Goal: Transaction & Acquisition: Purchase product/service

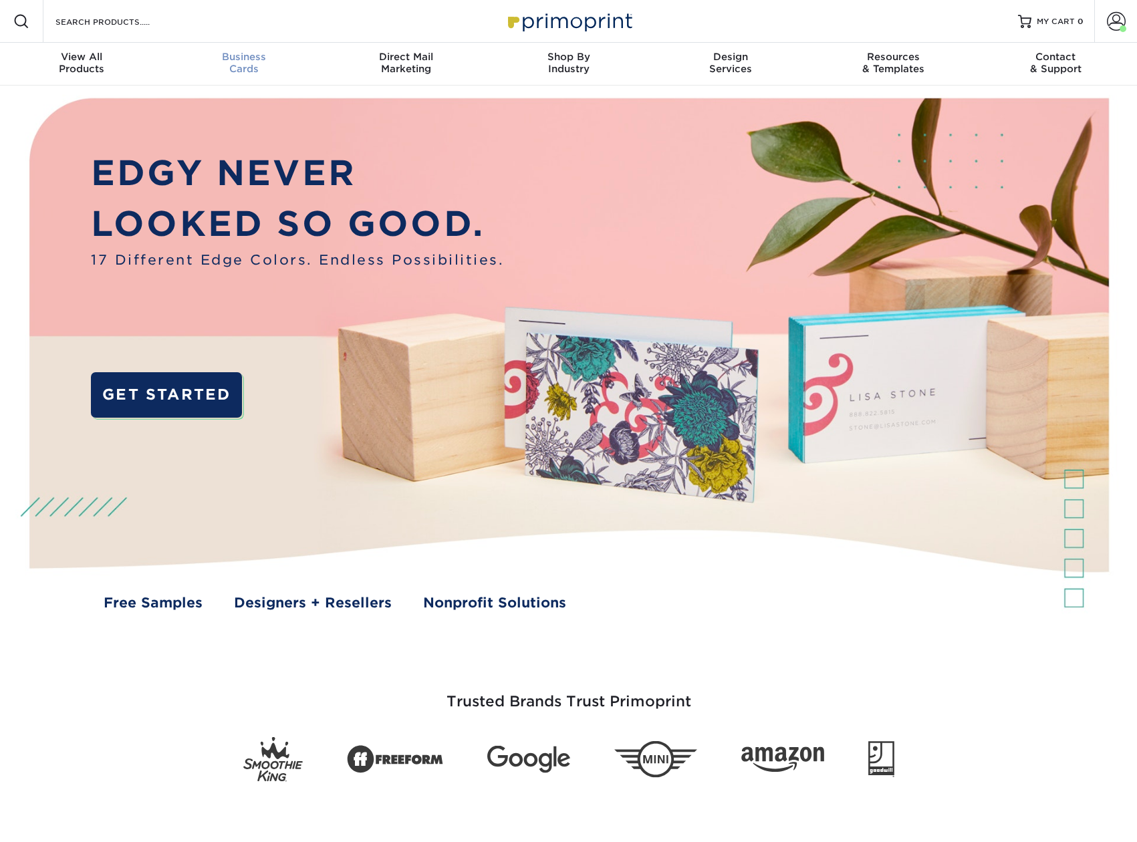
click at [227, 62] on span "Business" at bounding box center [243, 57] width 162 height 12
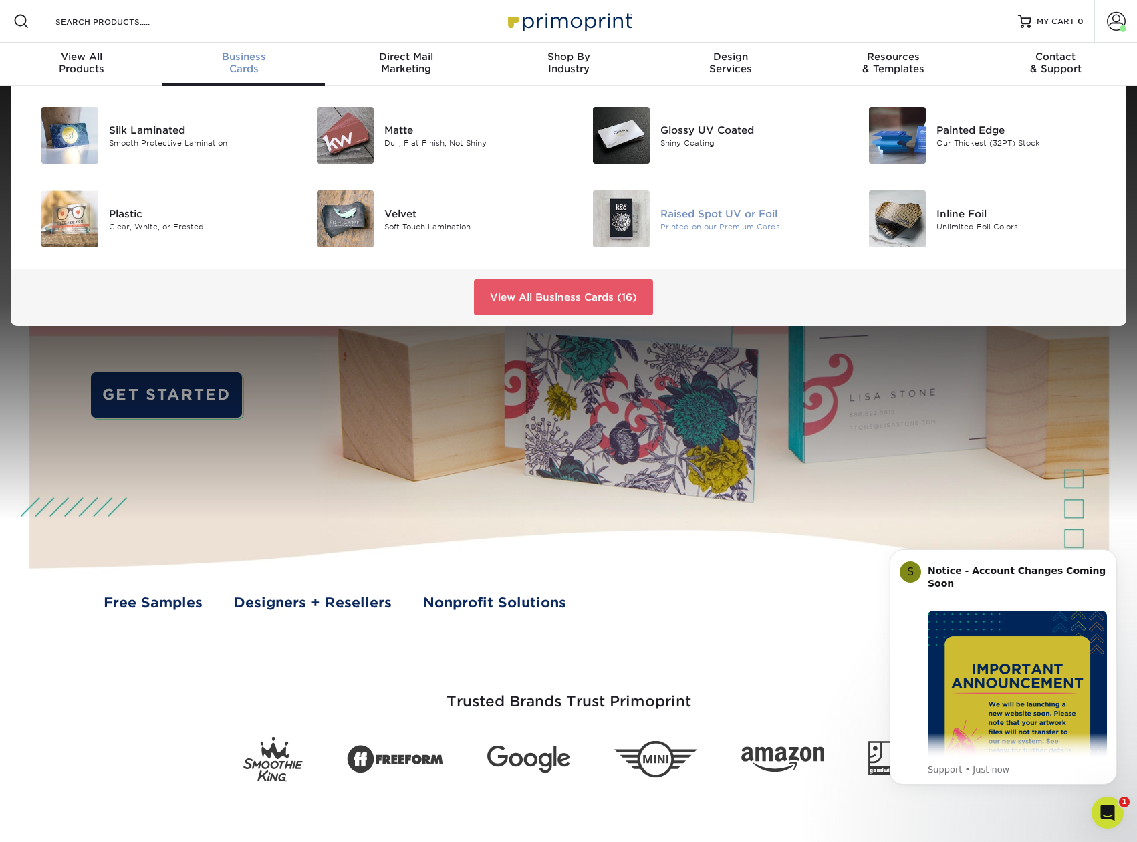
click at [630, 223] on img at bounding box center [621, 219] width 57 height 57
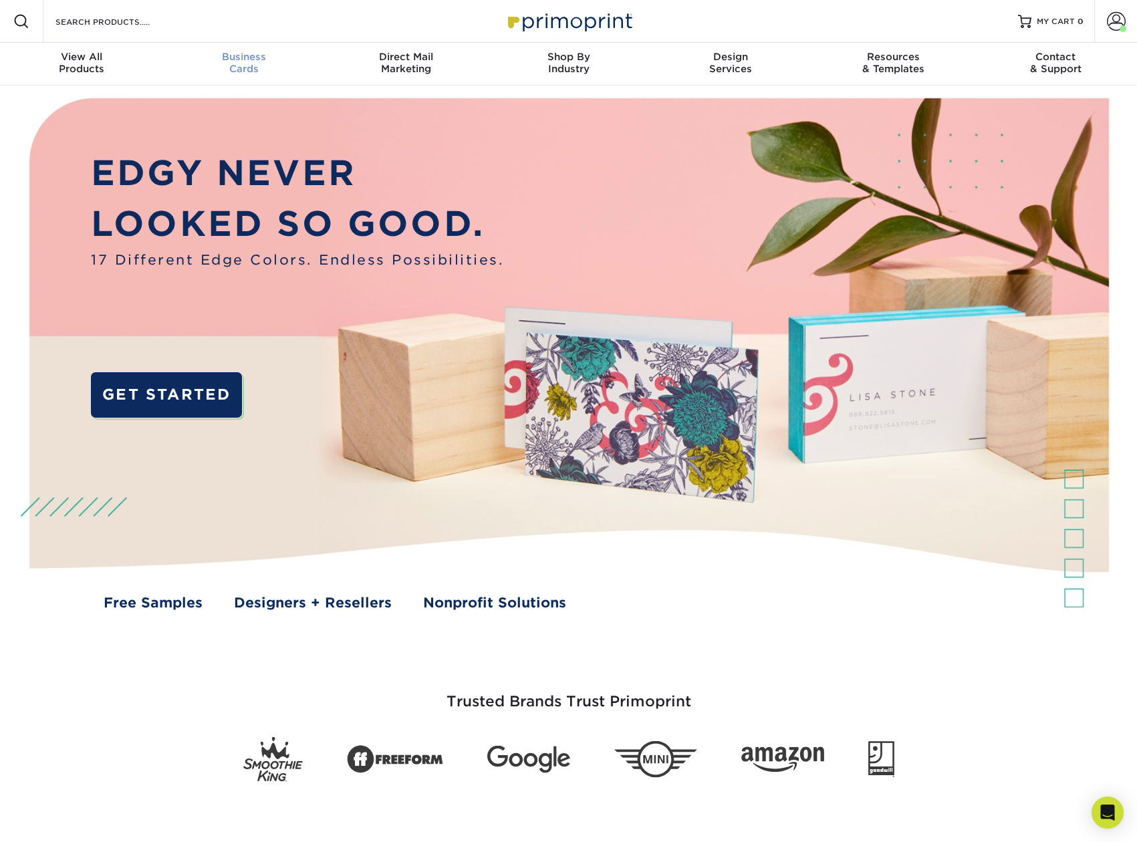
click at [273, 61] on span "Business" at bounding box center [243, 57] width 162 height 12
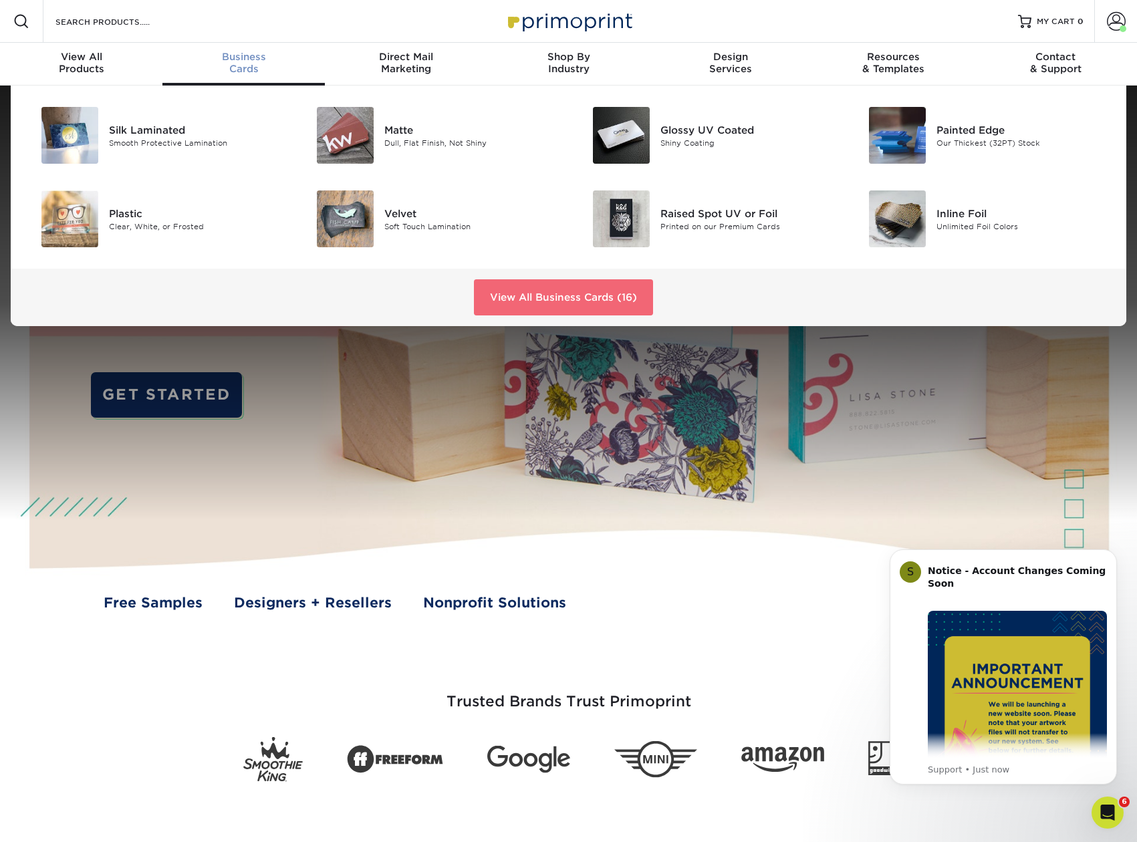
click at [571, 286] on link "View All Business Cards (16)" at bounding box center [563, 297] width 179 height 36
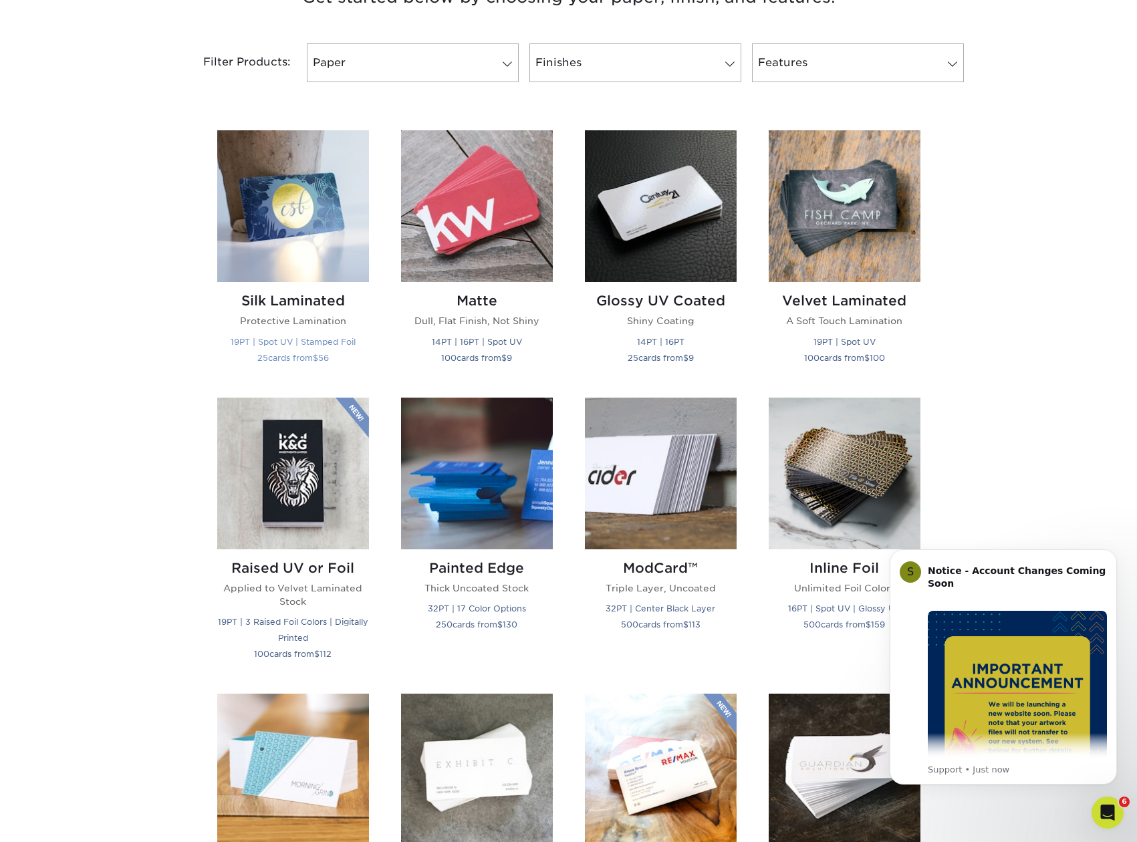
scroll to position [614, 0]
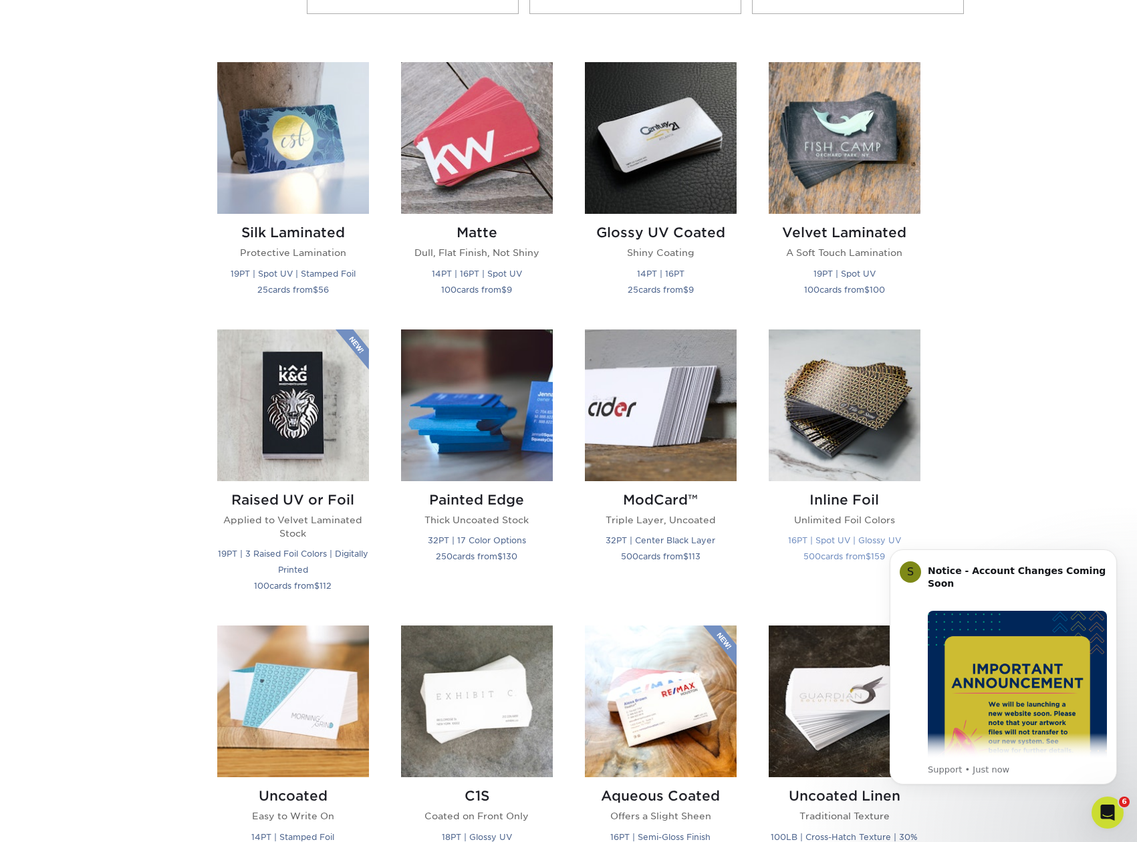
click at [857, 373] on img at bounding box center [845, 406] width 152 height 152
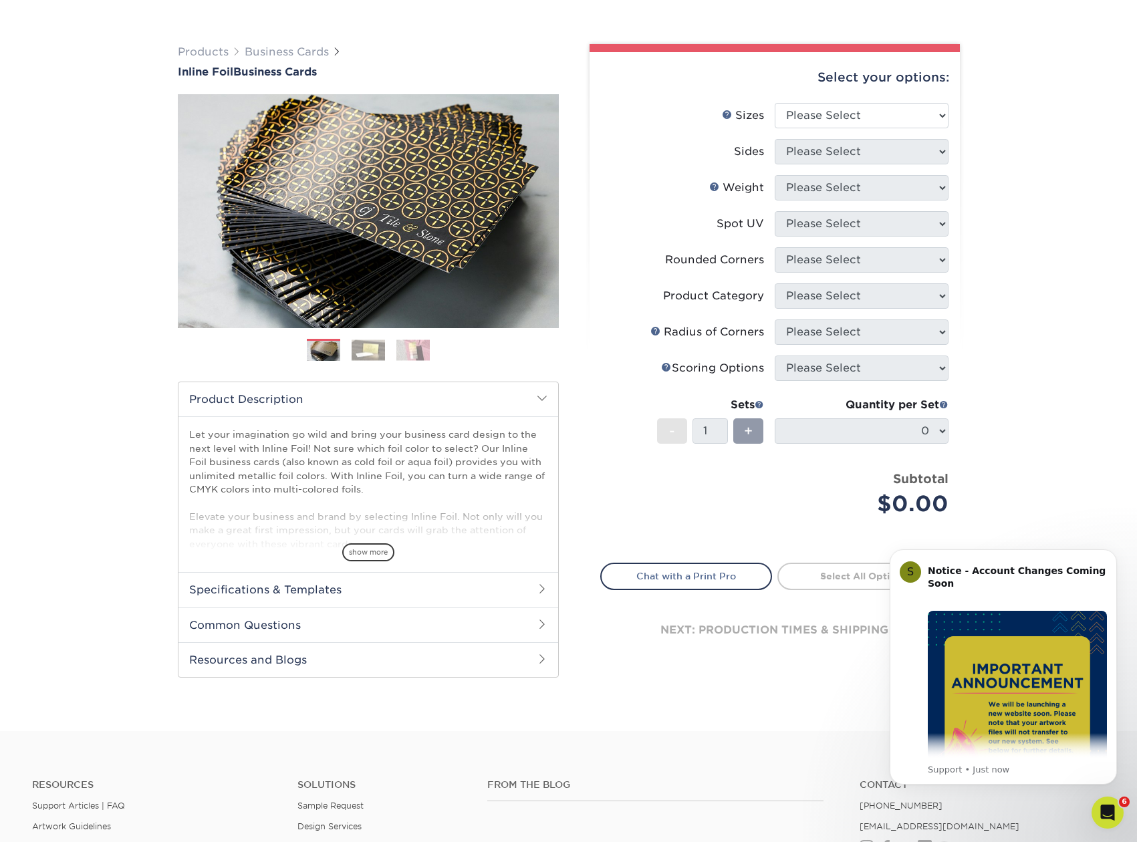
click at [360, 349] on img at bounding box center [368, 350] width 33 height 21
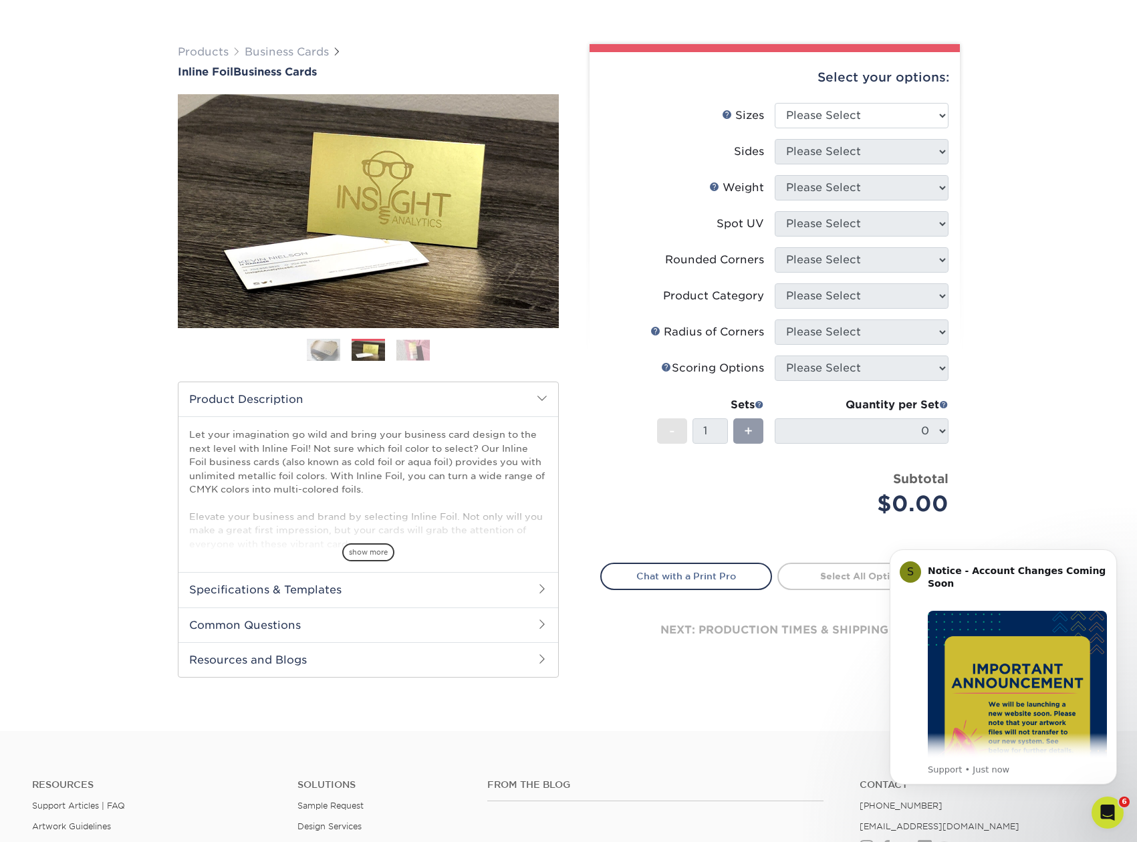
click at [418, 352] on img at bounding box center [412, 350] width 33 height 21
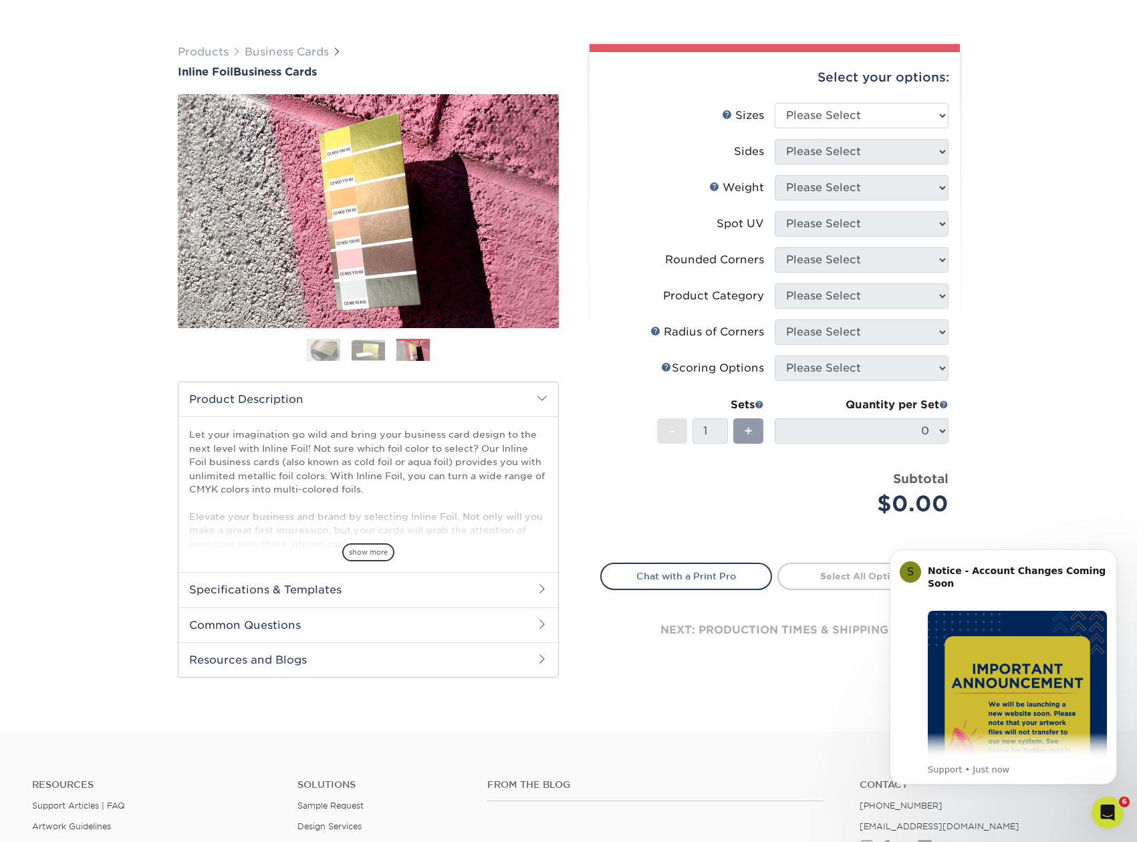
click at [322, 347] on img at bounding box center [323, 350] width 33 height 33
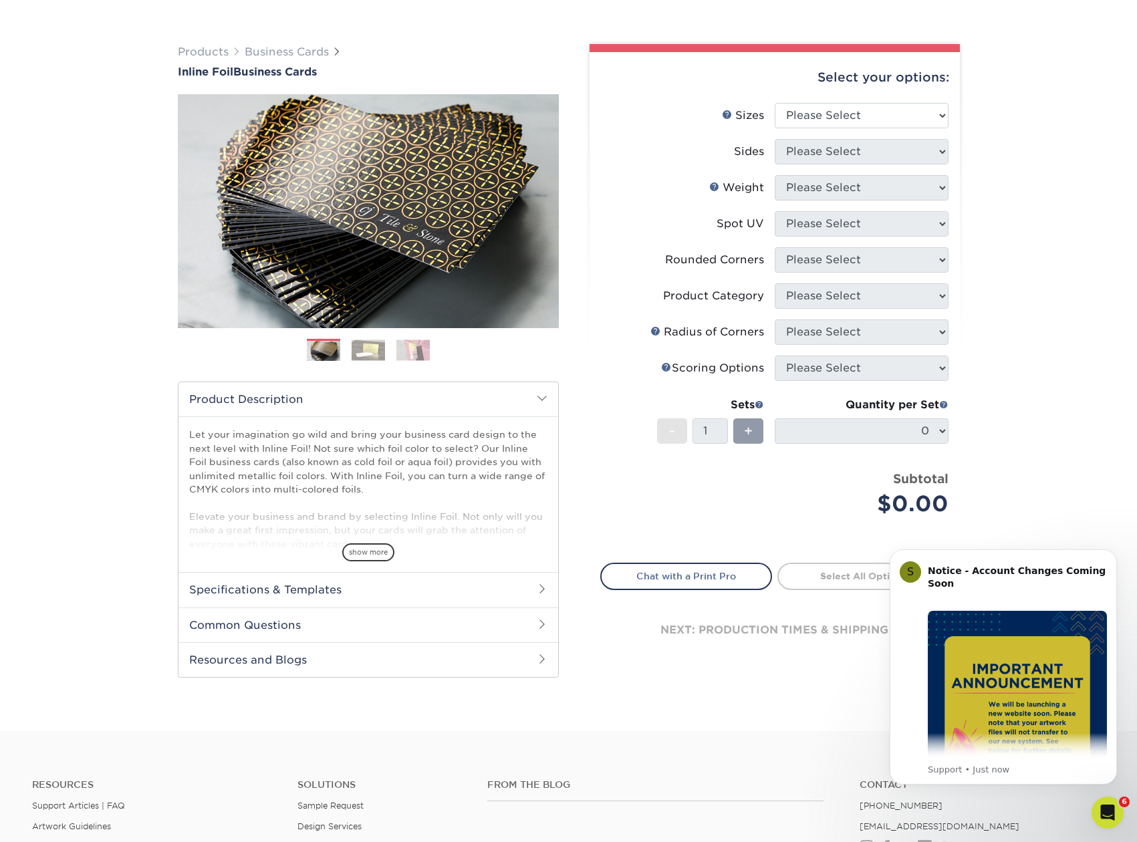
click at [351, 343] on ol at bounding box center [368, 355] width 381 height 32
click at [368, 348] on img at bounding box center [368, 350] width 33 height 21
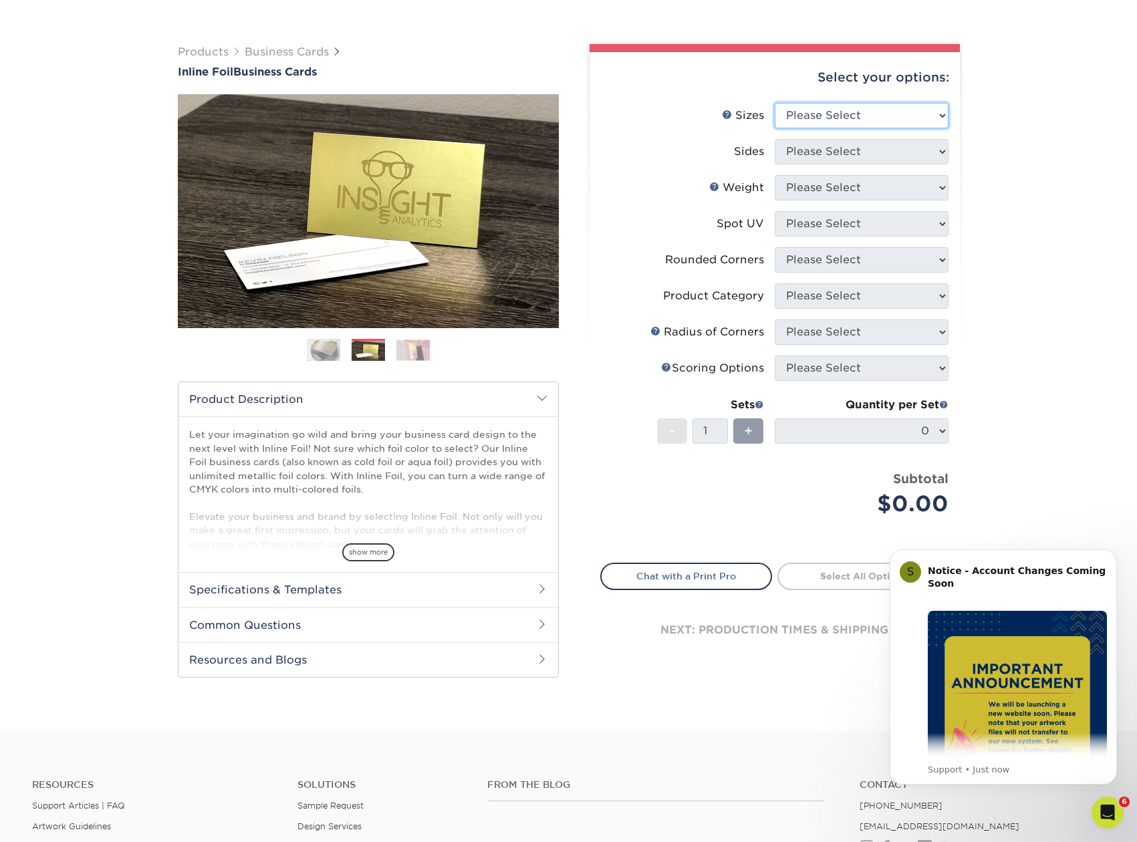
click at [775, 103] on select "Please Select 1.5" x 3.5" - Mini 1.75" x 3.5" - Mini 2" x 2" - Square 2" x 3" -…" at bounding box center [862, 115] width 174 height 25
select select "2.00x3.50"
click option "2" x 3.5" - Standard" at bounding box center [0, 0] width 0 height 0
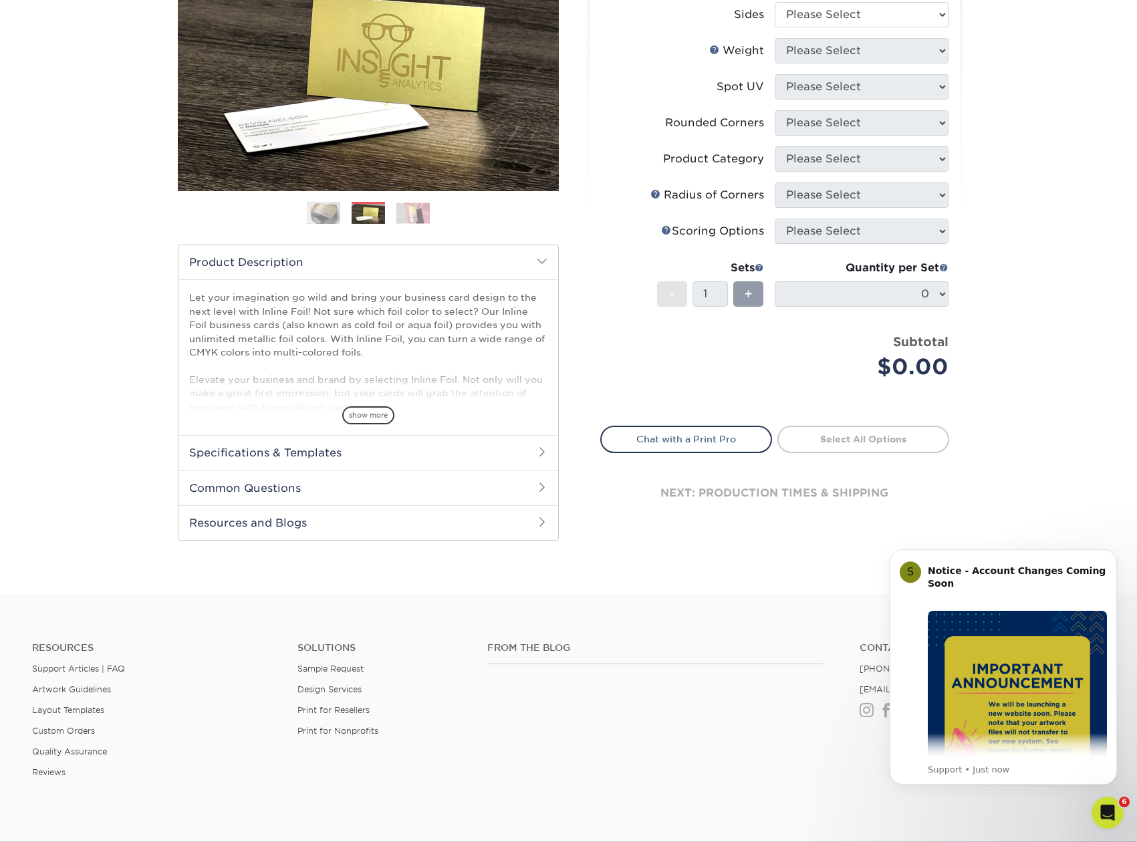
scroll to position [273, 0]
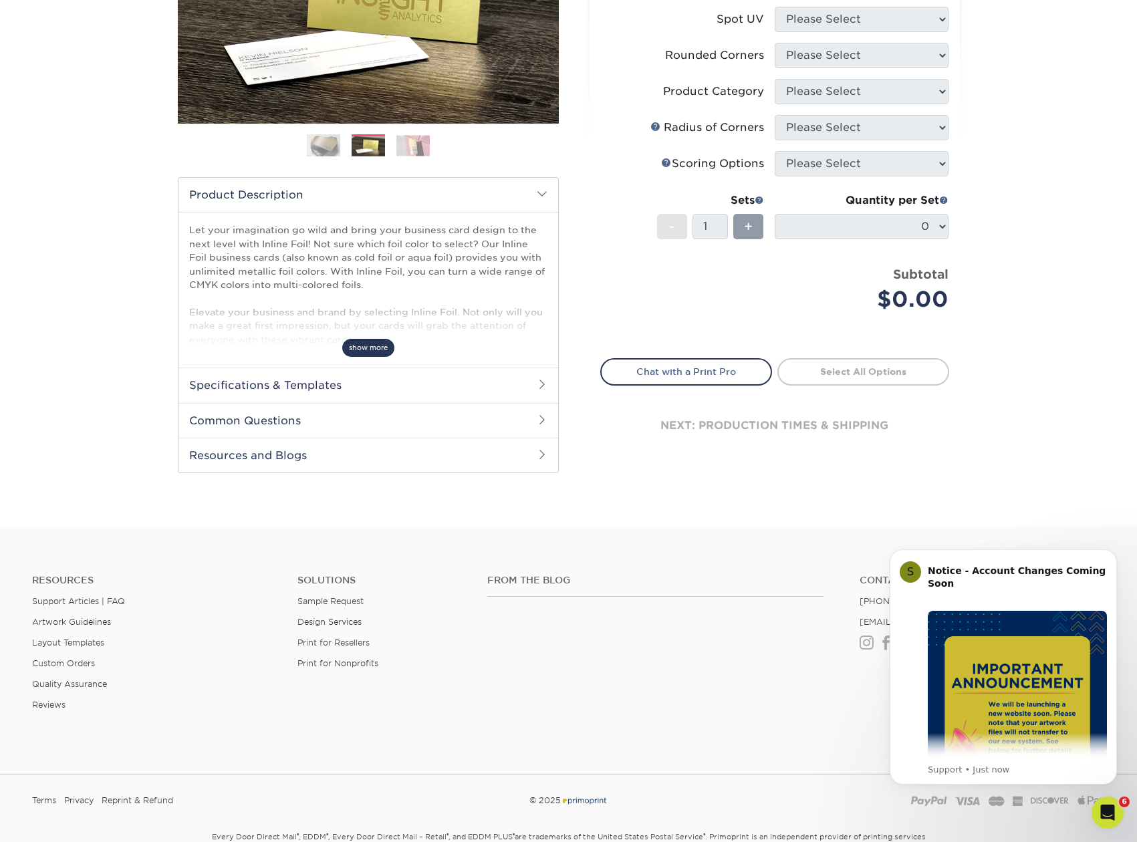
click at [367, 348] on span "show more" at bounding box center [368, 348] width 52 height 18
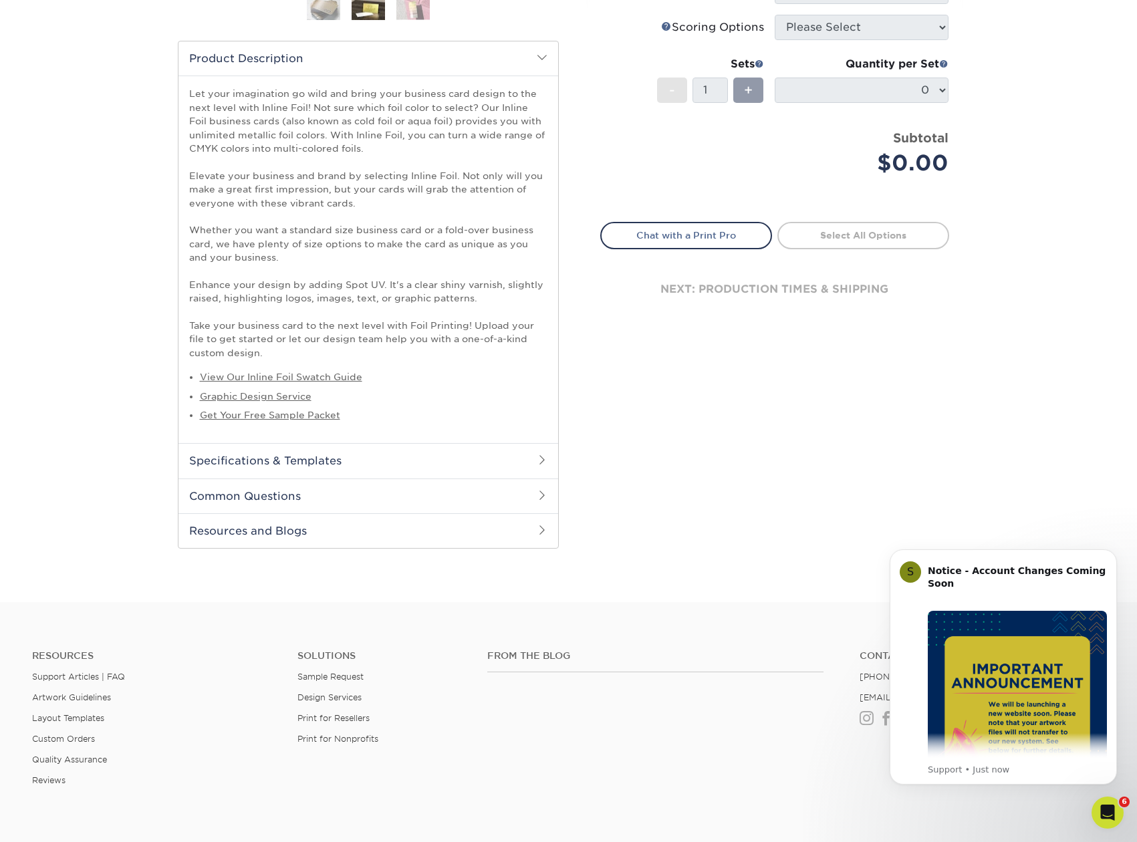
scroll to position [0, 0]
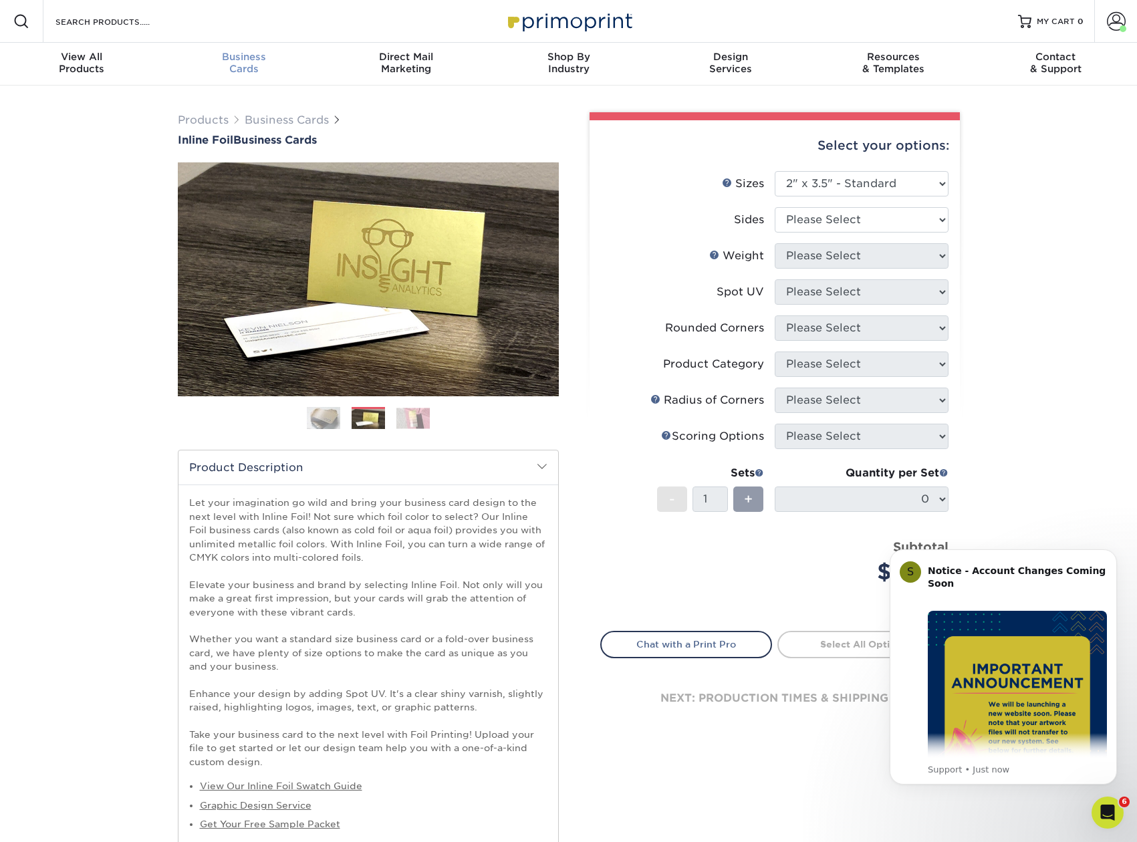
click at [237, 60] on span "Business" at bounding box center [243, 57] width 162 height 12
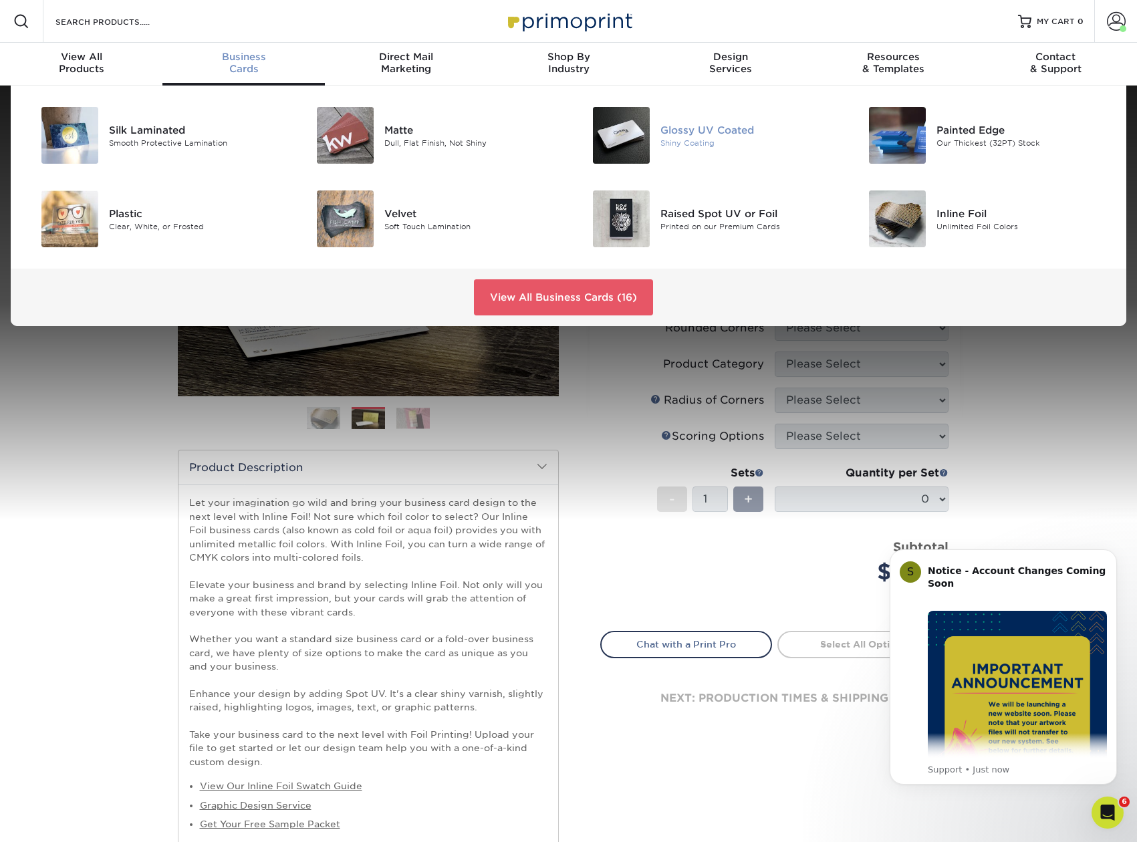
click at [656, 142] on div at bounding box center [615, 135] width 92 height 57
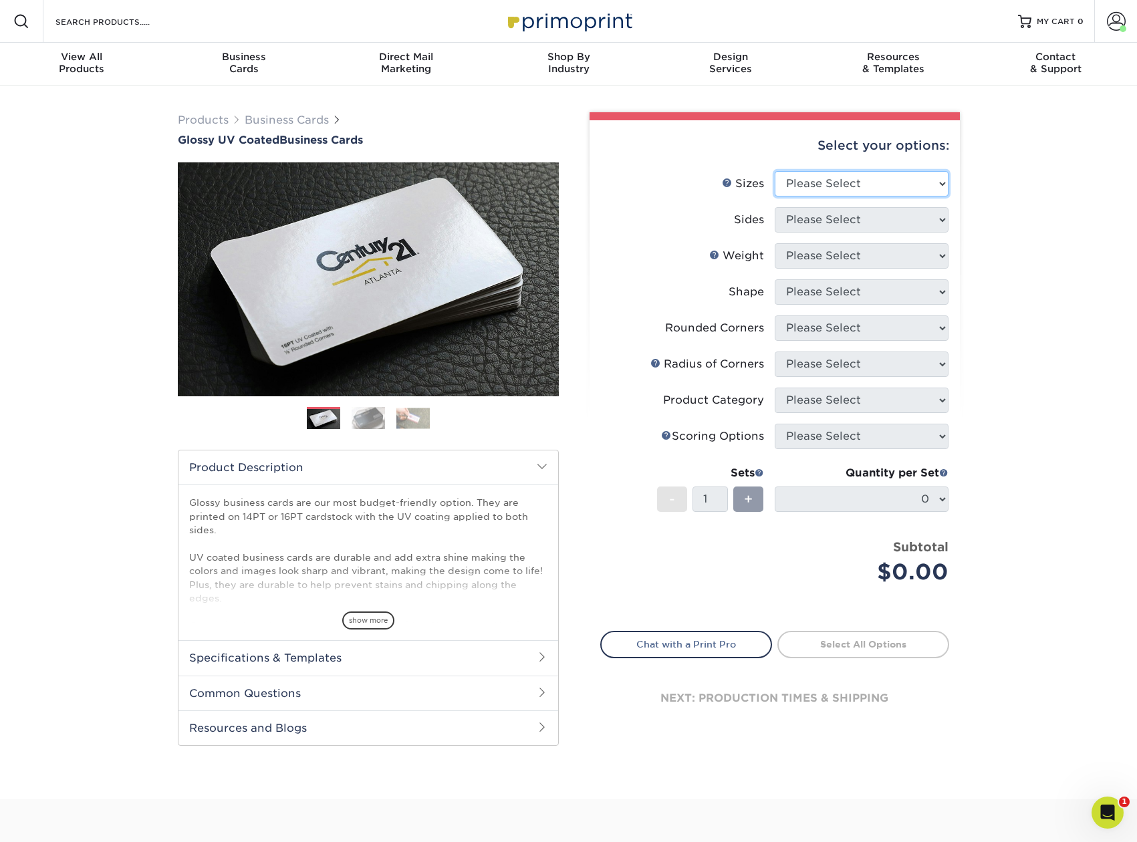
click at [775, 171] on select "Please Select 1.5" x 3.5" - Mini 1.75" x 3.5" - Mini 2" x 2" - Square 2" x 3" -…" at bounding box center [862, 183] width 174 height 25
click option "Please Select" at bounding box center [0, 0] width 0 height 0
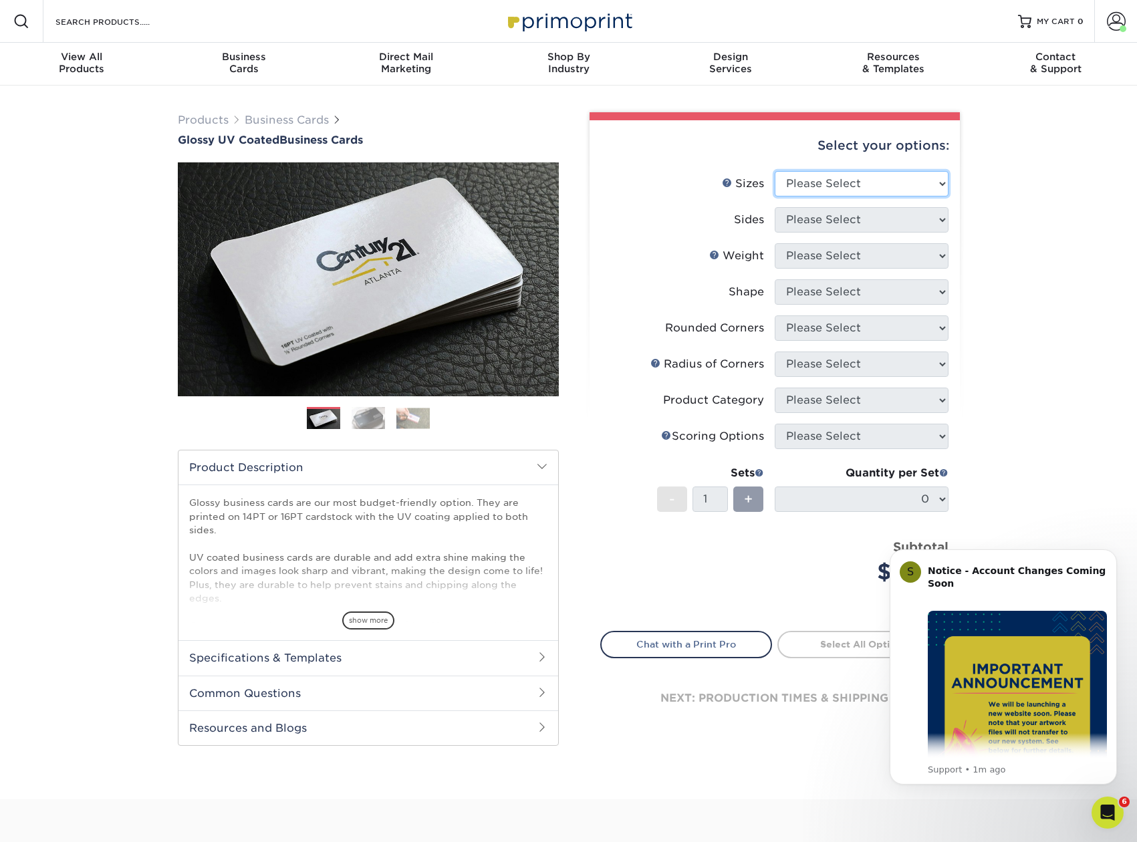
click at [775, 171] on select "Please Select 1.5" x 3.5" - Mini 1.75" x 3.5" - Mini 2" x 2" - Square 2" x 3" -…" at bounding box center [862, 183] width 174 height 25
select select "1.75x3.50"
click option "1.75" x 3.5" - Mini" at bounding box center [0, 0] width 0 height 0
click at [775, 207] on select "Please Select Print Both Sides Print Front Only" at bounding box center [862, 219] width 174 height 25
click at [904, 219] on select "Please Select Print Both Sides Print Front Only" at bounding box center [862, 219] width 174 height 25
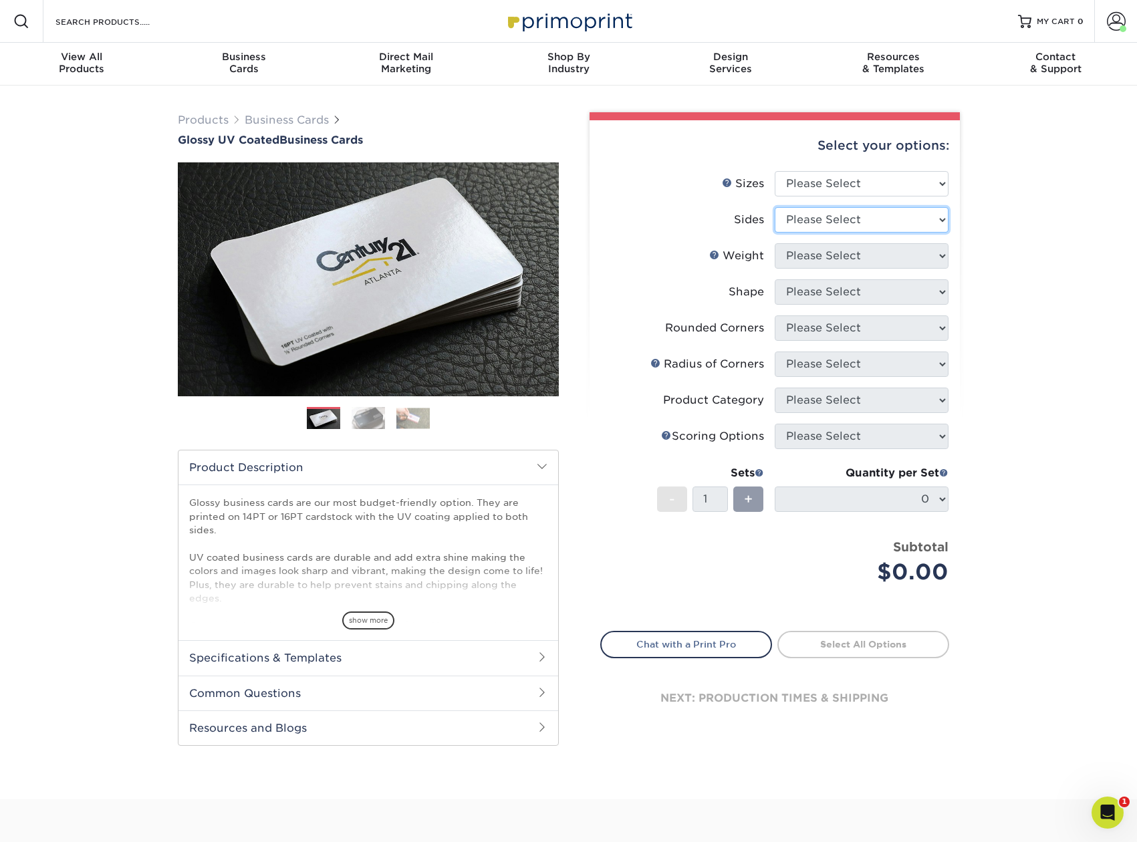
click at [775, 207] on select "Please Select" at bounding box center [862, 219] width 174 height 25
click at [877, 210] on select "Please Select" at bounding box center [862, 219] width 174 height 25
click at [775, 171] on select "Please Select 1.5" x 3.5" - Mini 1.75" x 3.5" - Mini 2" x 2" - Square 2" x 3" -…" at bounding box center [862, 183] width 174 height 25
click option "2" x 2" - Square" at bounding box center [0, 0] width 0 height 0
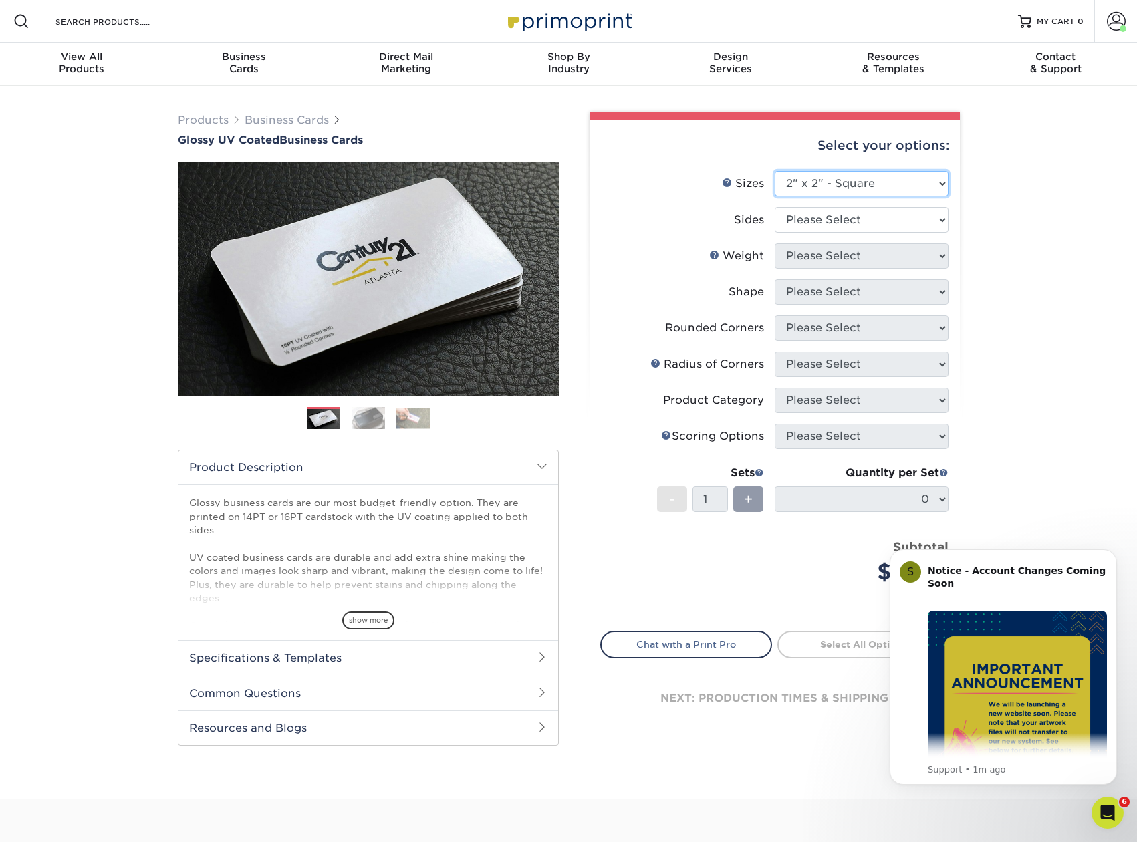
click at [775, 171] on select "Please Select 1.5" x 3.5" - Mini 1.75" x 3.5" - Mini 2" x 2" - Square 2" x 3" -…" at bounding box center [862, 183] width 174 height 25
select select "2.00x3.50"
click option "2" x 3.5" - Standard" at bounding box center [0, 0] width 0 height 0
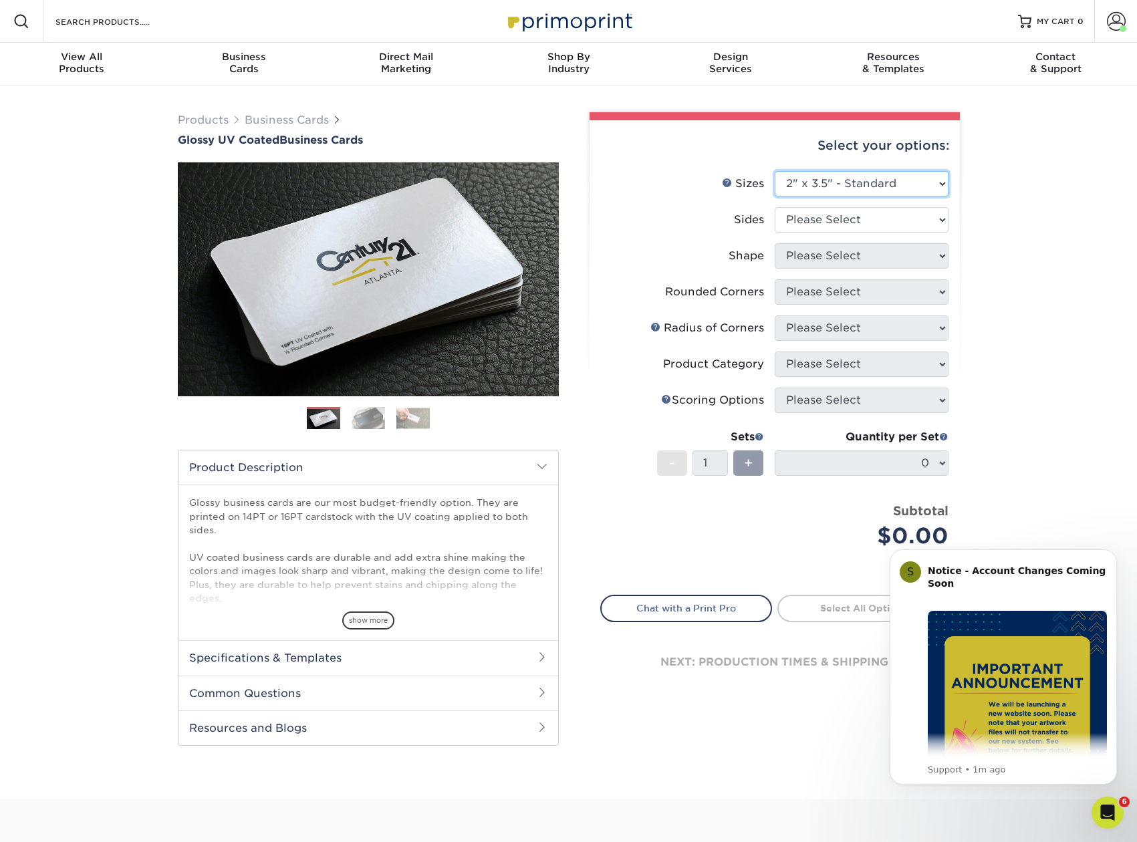
click at [775, 171] on select "Please Select 1.5" x 3.5" - Mini 1.75" x 3.5" - Mini 2" x 2" - Square 2" x 3" -…" at bounding box center [862, 183] width 174 height 25
click at [878, 185] on select "Please Select 1.5" x 3.5" - Mini 1.75" x 3.5" - Mini 2" x 2" - Square 2" x 3" -…" at bounding box center [862, 183] width 174 height 25
click at [775, 207] on select "Please Select Print Both Sides Print Front Only" at bounding box center [862, 219] width 174 height 25
select select "13abbda7-1d64-4f25-8bb2-c179b224825d"
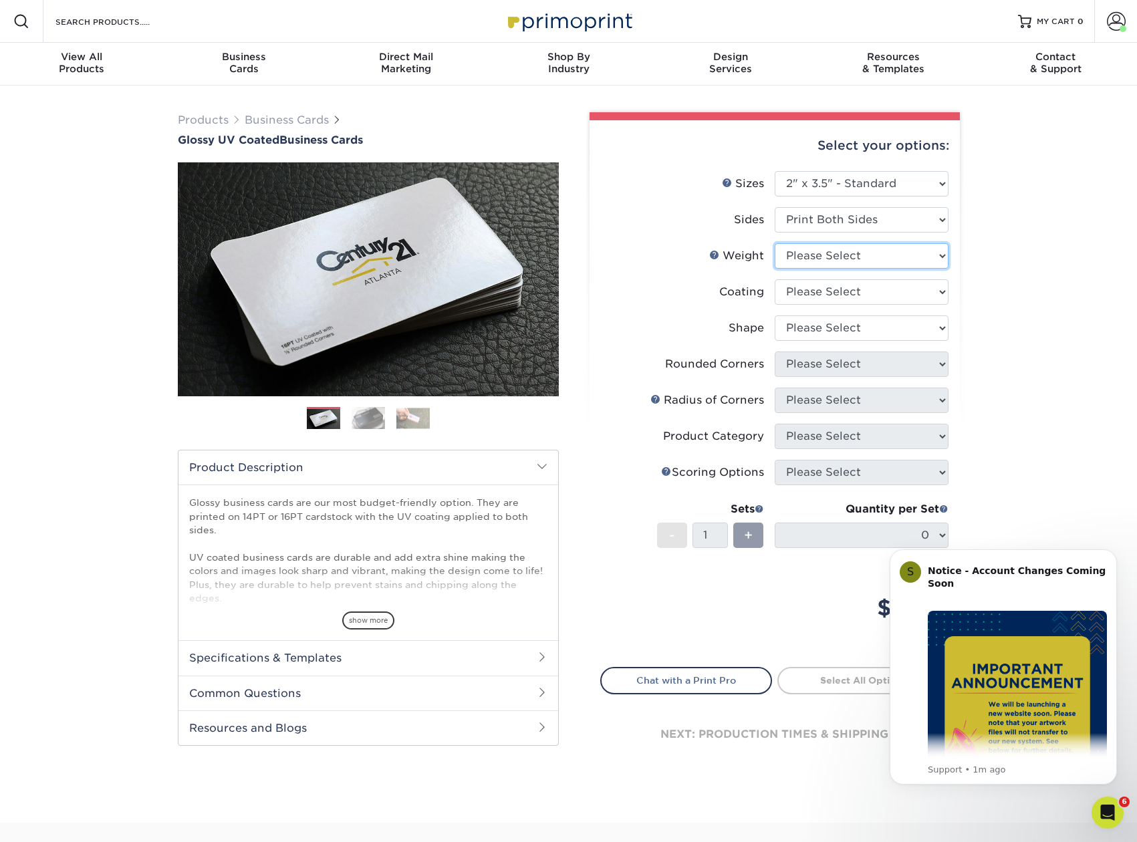
click at [775, 243] on select "Please Select 16PT 14PT" at bounding box center [862, 255] width 174 height 25
select select "16PT"
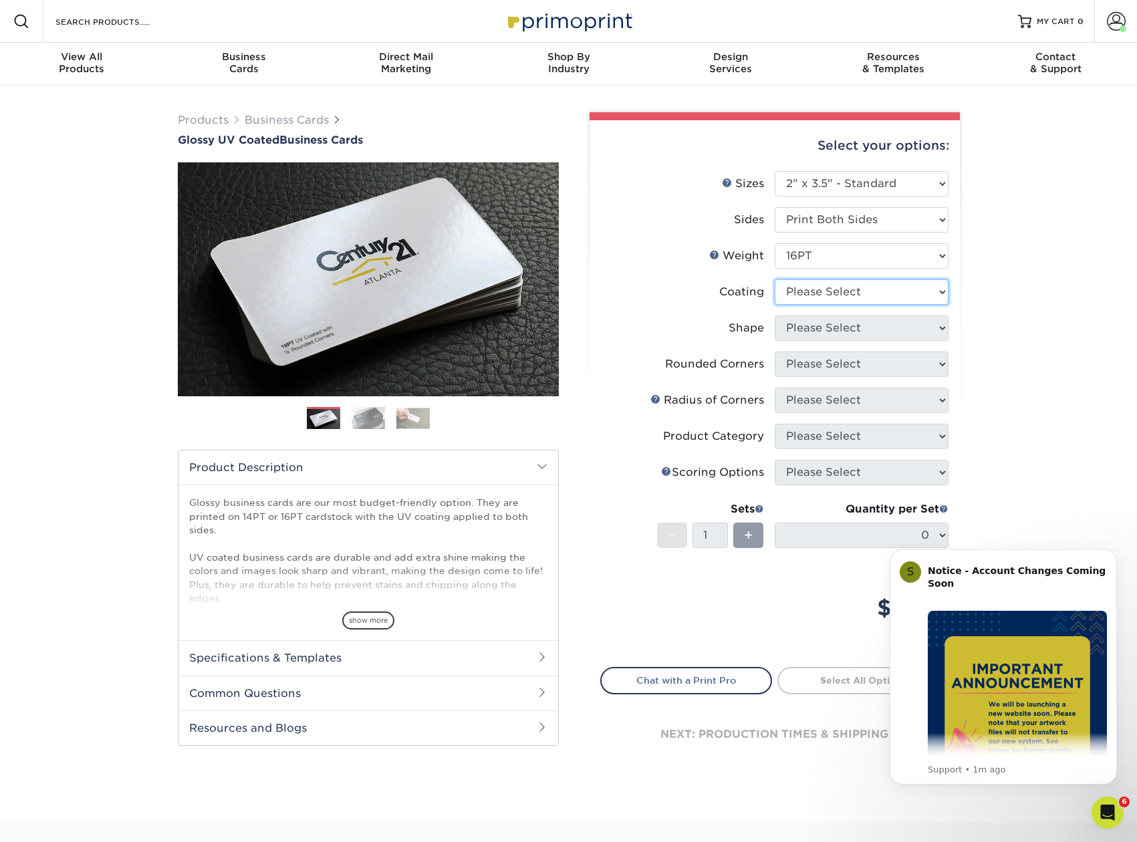
click at [775, 279] on select at bounding box center [862, 291] width 174 height 25
select select "ae367451-b2b8-45df-a344-0f05b6a12993"
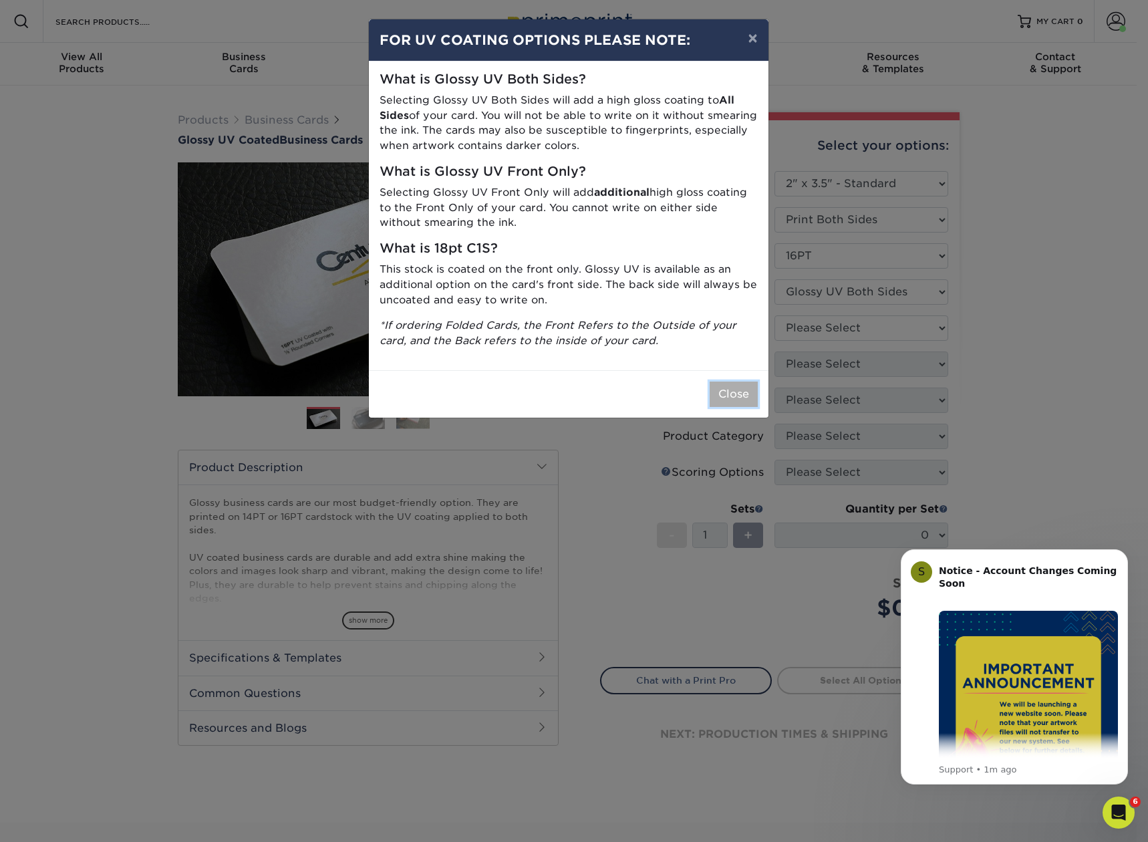
click at [739, 387] on button "Close" at bounding box center [734, 394] width 48 height 25
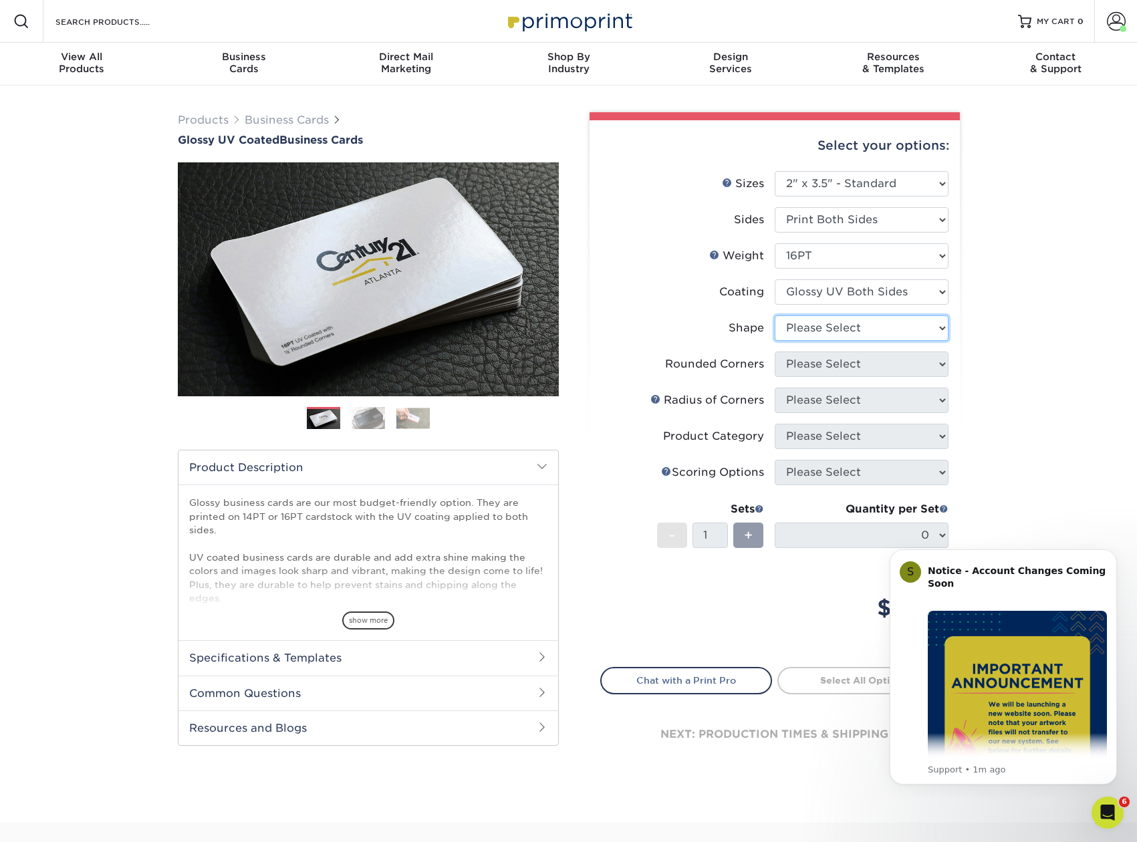
click at [775, 316] on select "Please Select Standard Oval" at bounding box center [862, 328] width 174 height 25
select select "standard"
click at [775, 352] on select "Please Select Yes - Round 2 Corners Yes - Round 4 Corners No" at bounding box center [862, 364] width 174 height 25
select select "76a3b848-63b4-4449-aad1-d9e81d5a60f5"
click option "Yes - Round 2 Corners" at bounding box center [0, 0] width 0 height 0
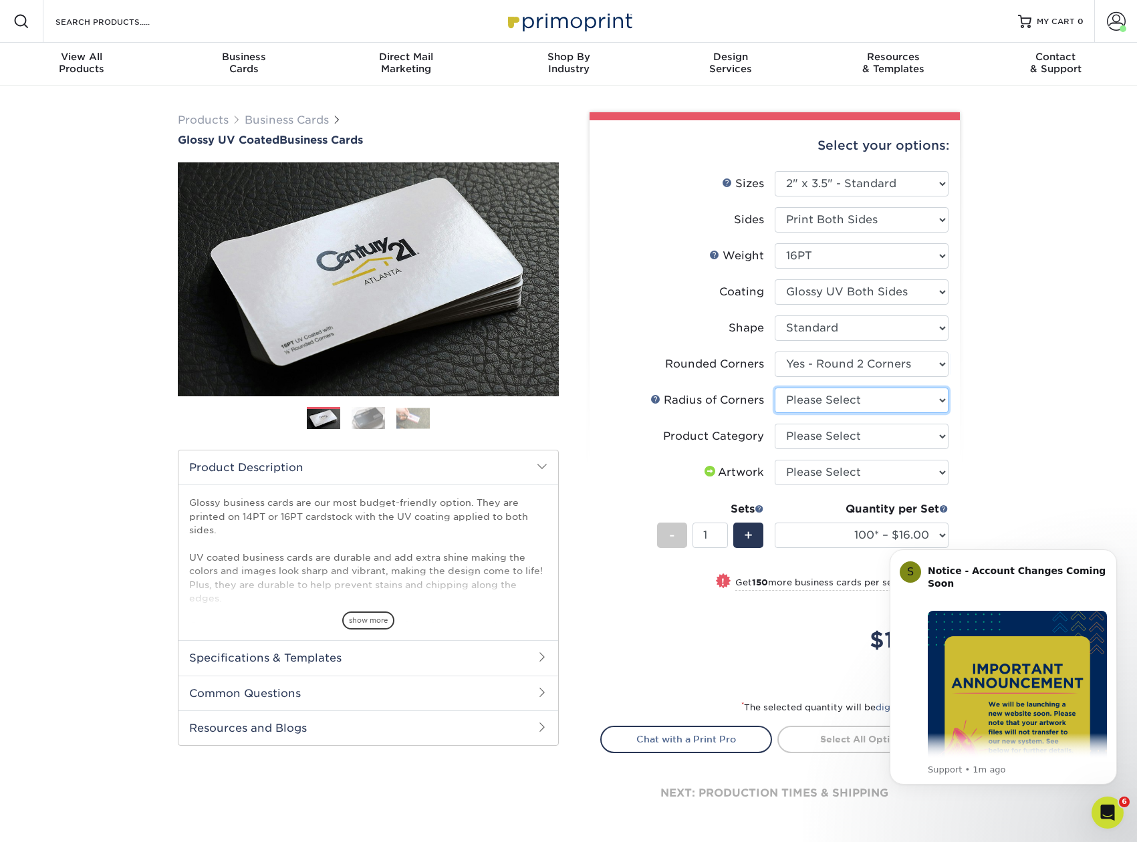
click at [775, 388] on select "Please Select Rounded 1/8" Rounded 1/4"" at bounding box center [862, 400] width 174 height 25
select select "589680c7-ee9a-431b-9d12-d7aeb1386a97"
click option "Rounded 1/8"" at bounding box center [0, 0] width 0 height 0
click at [775, 424] on select "Please Select Business Cards" at bounding box center [862, 436] width 174 height 25
click at [888, 437] on select "Please Select Business Cards" at bounding box center [862, 436] width 174 height 25
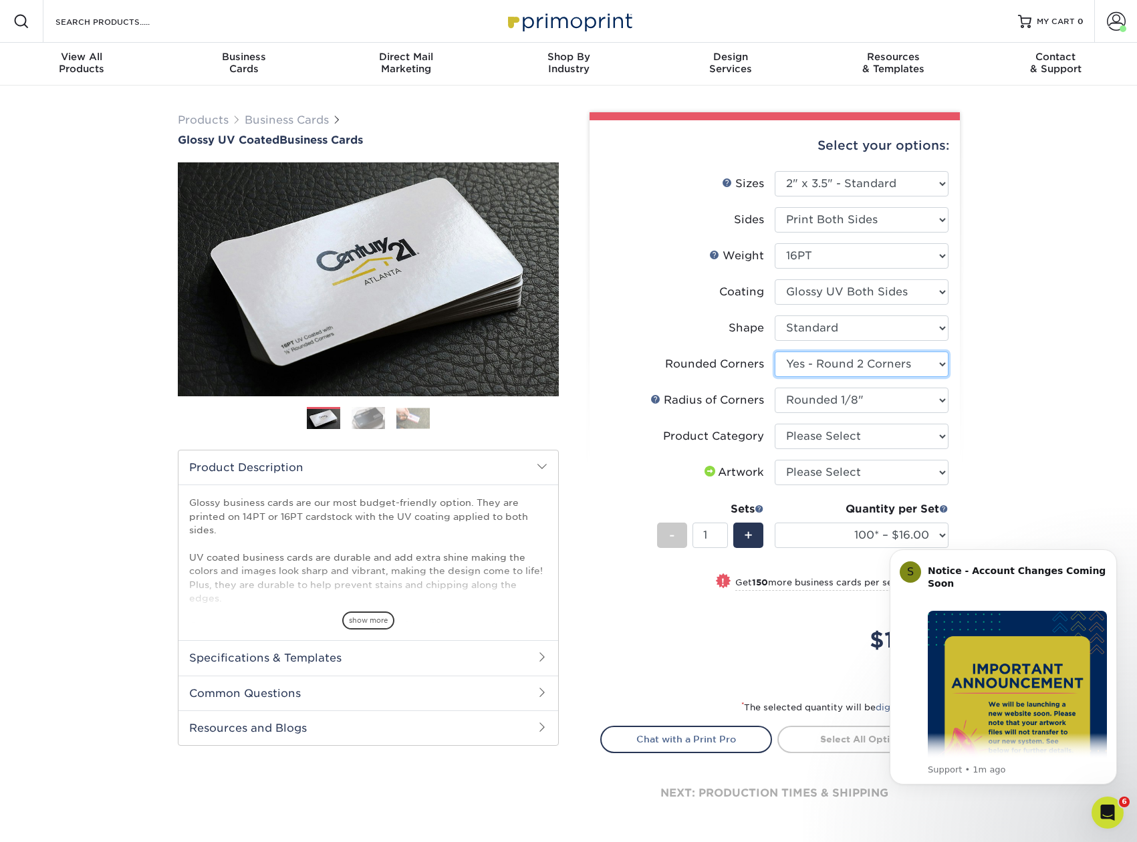
click at [775, 352] on select "Please Select Yes - Round 2 Corners Yes - Round 4 Corners No" at bounding box center [862, 364] width 174 height 25
click at [775, 316] on select "Please Select Standard Oval" at bounding box center [862, 328] width 174 height 25
drag, startPoint x: 892, startPoint y: 368, endPoint x: 651, endPoint y: 230, distance: 278.2
click at [652, 230] on label "Sides" at bounding box center [688, 219] width 174 height 25
click at [223, 61] on span "Business" at bounding box center [243, 57] width 162 height 12
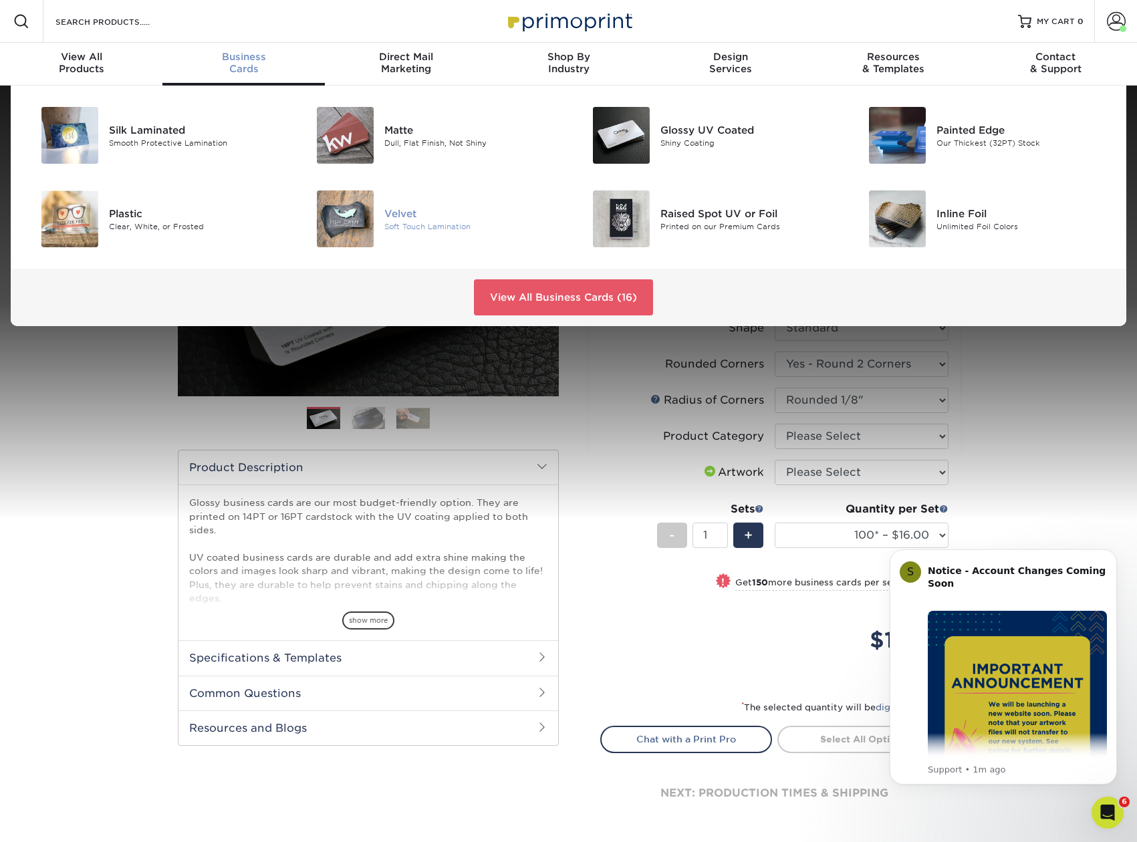
click at [352, 225] on img at bounding box center [345, 219] width 57 height 57
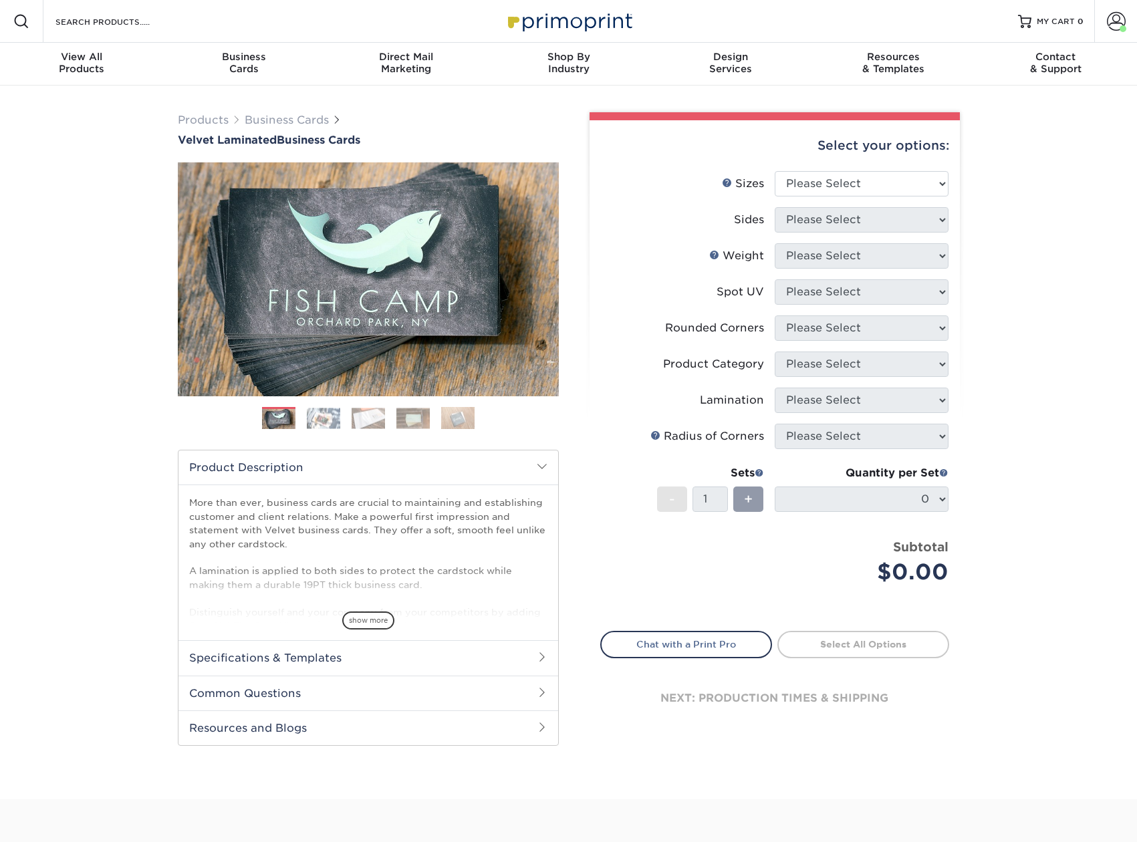
click at [326, 412] on img at bounding box center [323, 418] width 33 height 21
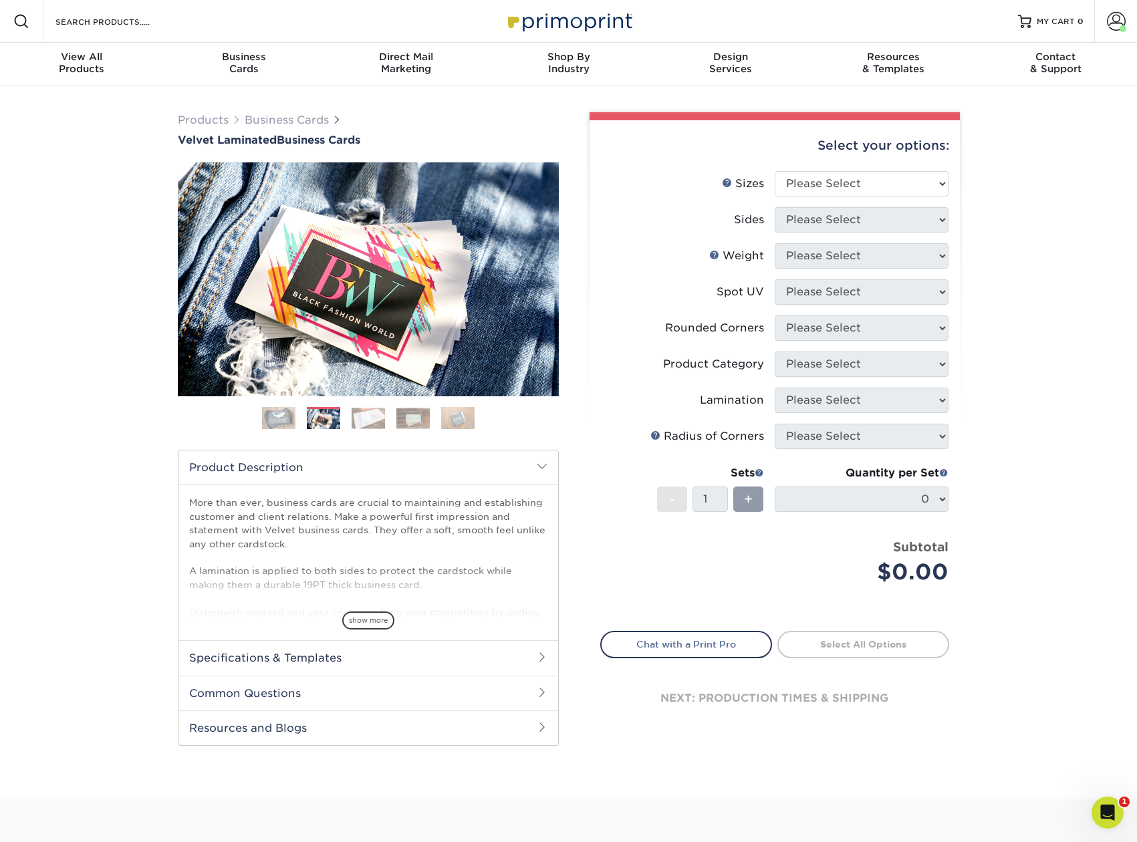
click at [370, 418] on img at bounding box center [368, 418] width 33 height 21
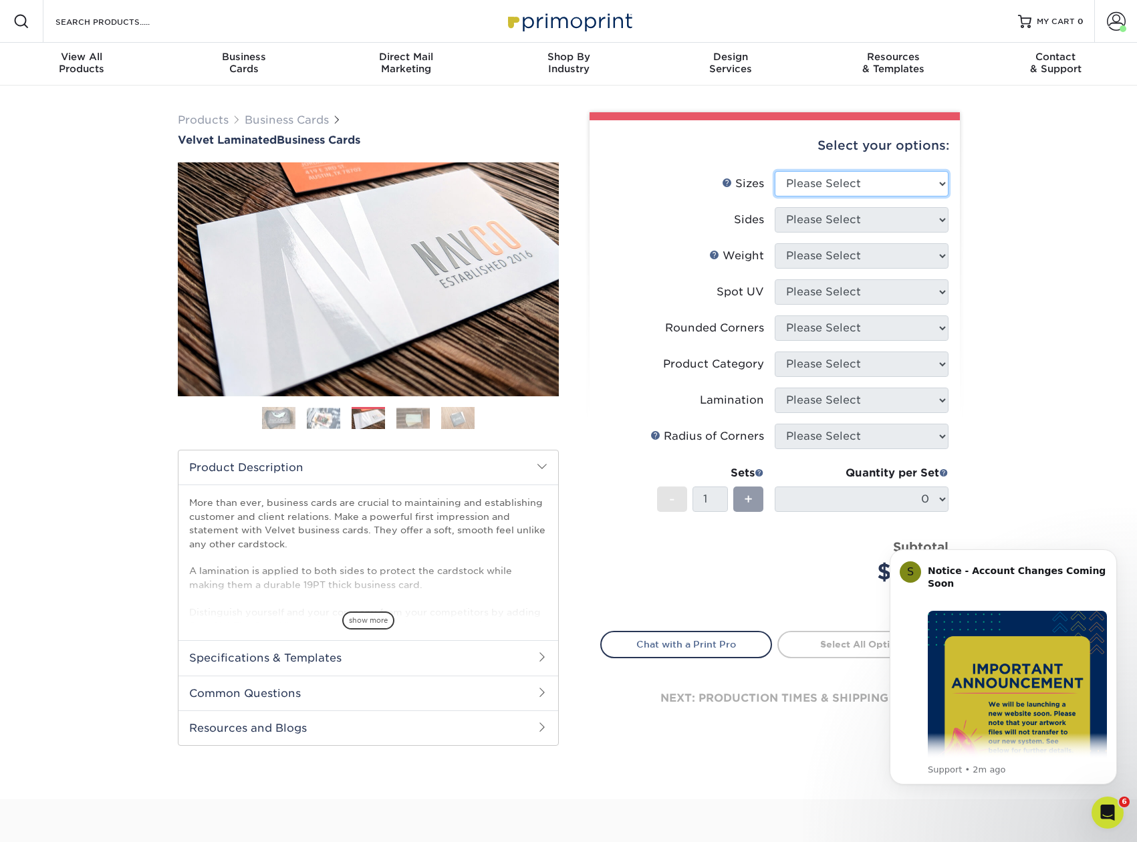
click at [775, 171] on select "Please Select 1.5" x 3.5" - Mini 1.75" x 3.5" - Mini 2" x 2" - Square 2" x 3" -…" at bounding box center [862, 183] width 174 height 25
select select "2.00x3.50"
click option "2" x 3.5" - Standard" at bounding box center [0, 0] width 0 height 0
click at [775, 207] on select "Please Select Print Both Sides Print Front Only" at bounding box center [862, 219] width 174 height 25
select select "13abbda7-1d64-4f25-8bb2-c179b224825d"
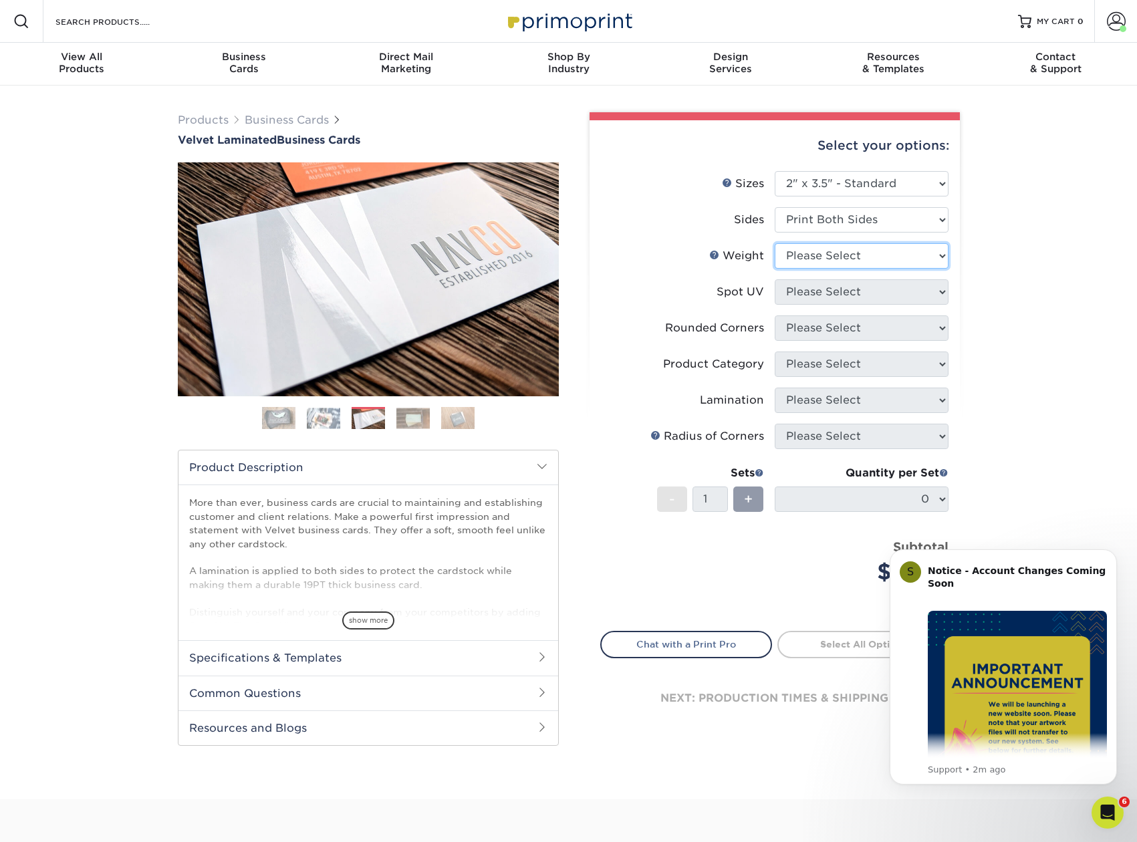
click at [775, 243] on select "Please Select 16PT" at bounding box center [862, 255] width 174 height 25
select select "16PT"
click at [775, 279] on select "Please Select No Spot UV Front and Back (Both Sides) Front Only Back Only" at bounding box center [862, 291] width 174 height 25
select select "1"
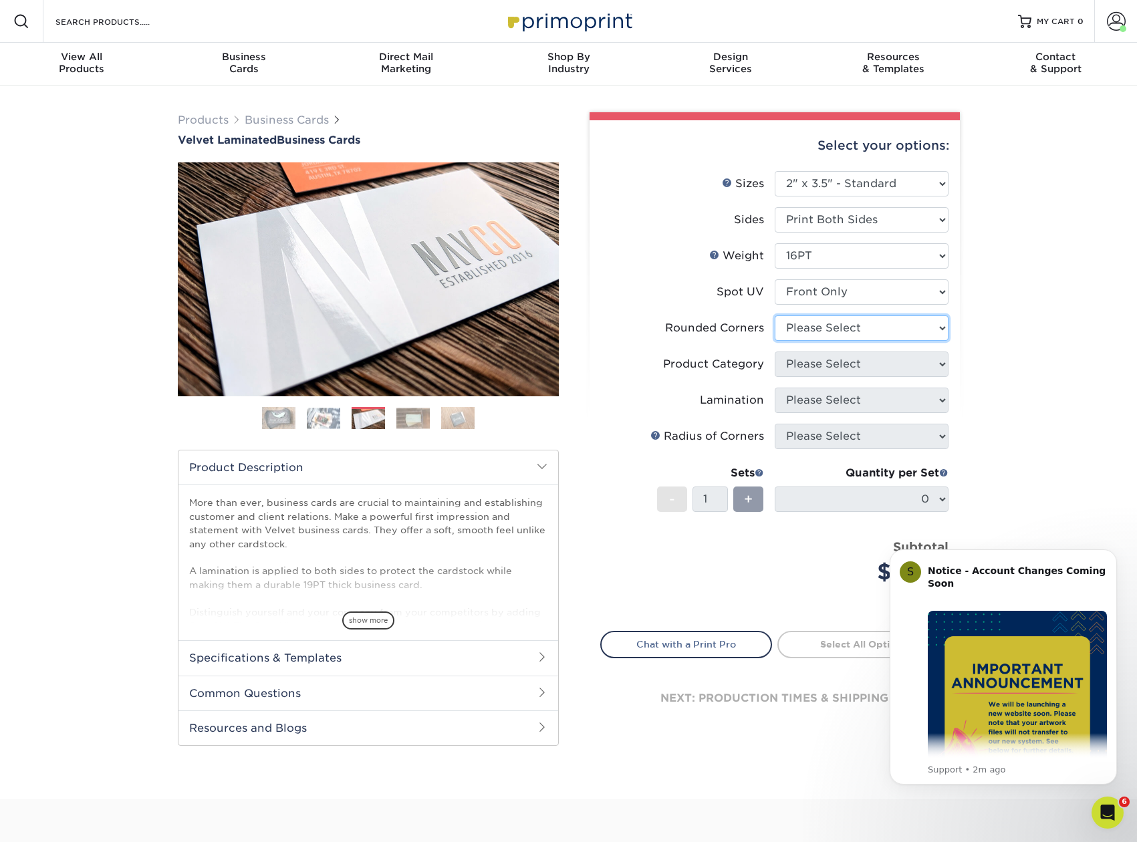
click at [775, 316] on select "Please Select Yes - Round 2 Corners Yes - Round 4 Corners No" at bounding box center [862, 328] width 174 height 25
select select "0"
click option "No" at bounding box center [0, 0] width 0 height 0
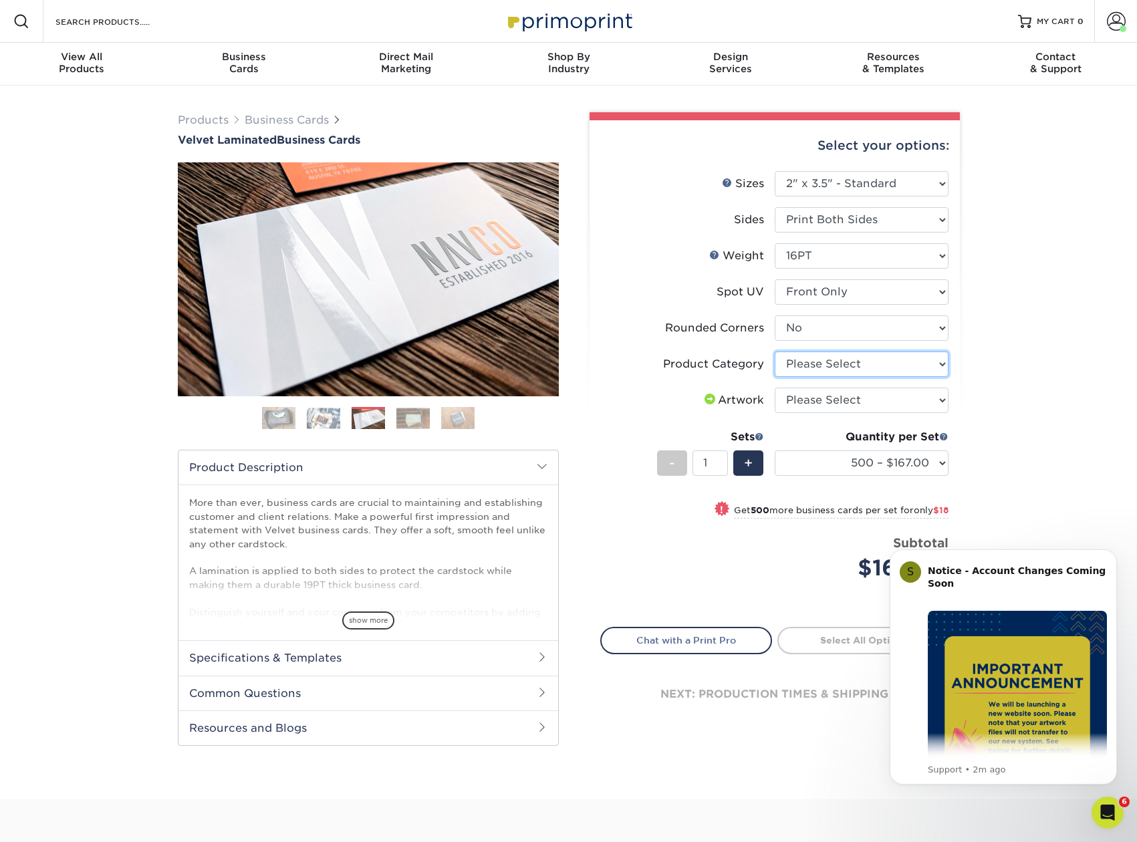
click at [775, 352] on select "Please Select Business Cards" at bounding box center [862, 364] width 174 height 25
select select "3b5148f1-0588-4f88-a218-97bcfdce65c1"
click option "Business Cards" at bounding box center [0, 0] width 0 height 0
click at [775, 388] on select "Please Select I will upload files I need a design - $100" at bounding box center [862, 400] width 174 height 25
select select "upload"
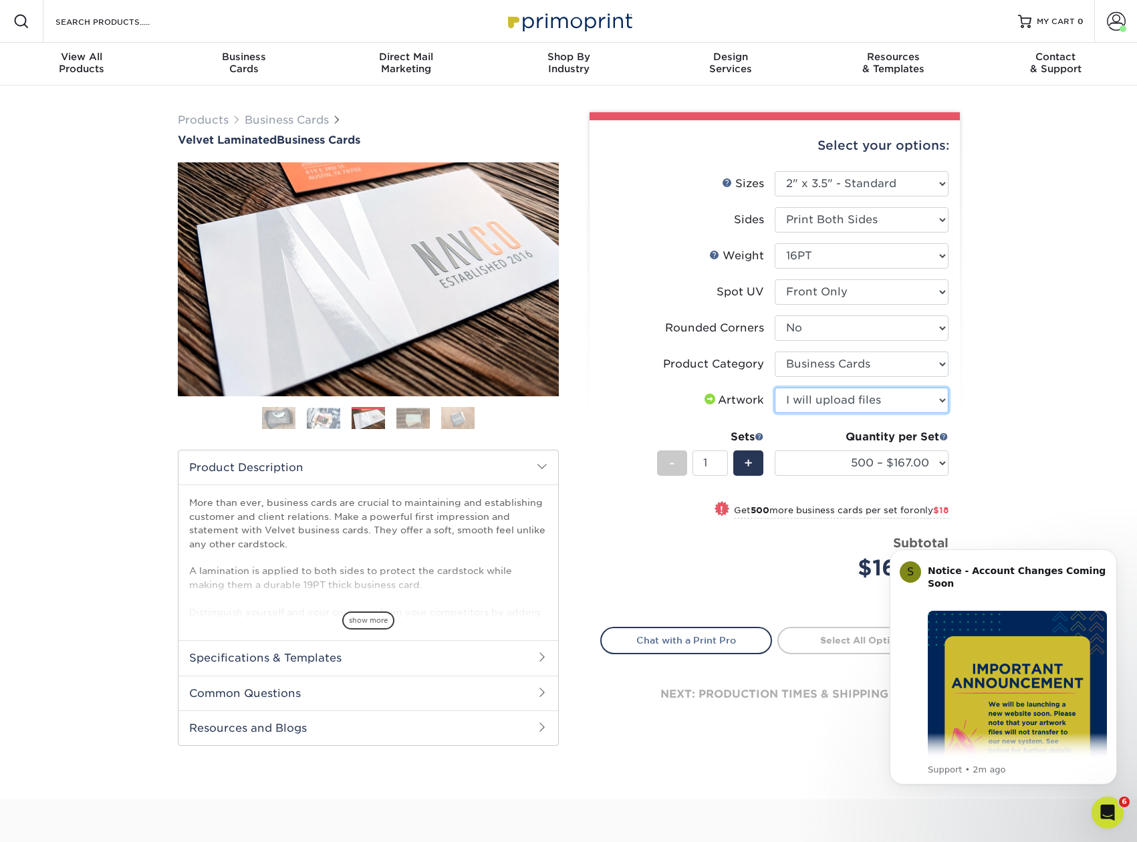
click option "I will upload files" at bounding box center [0, 0] width 0 height 0
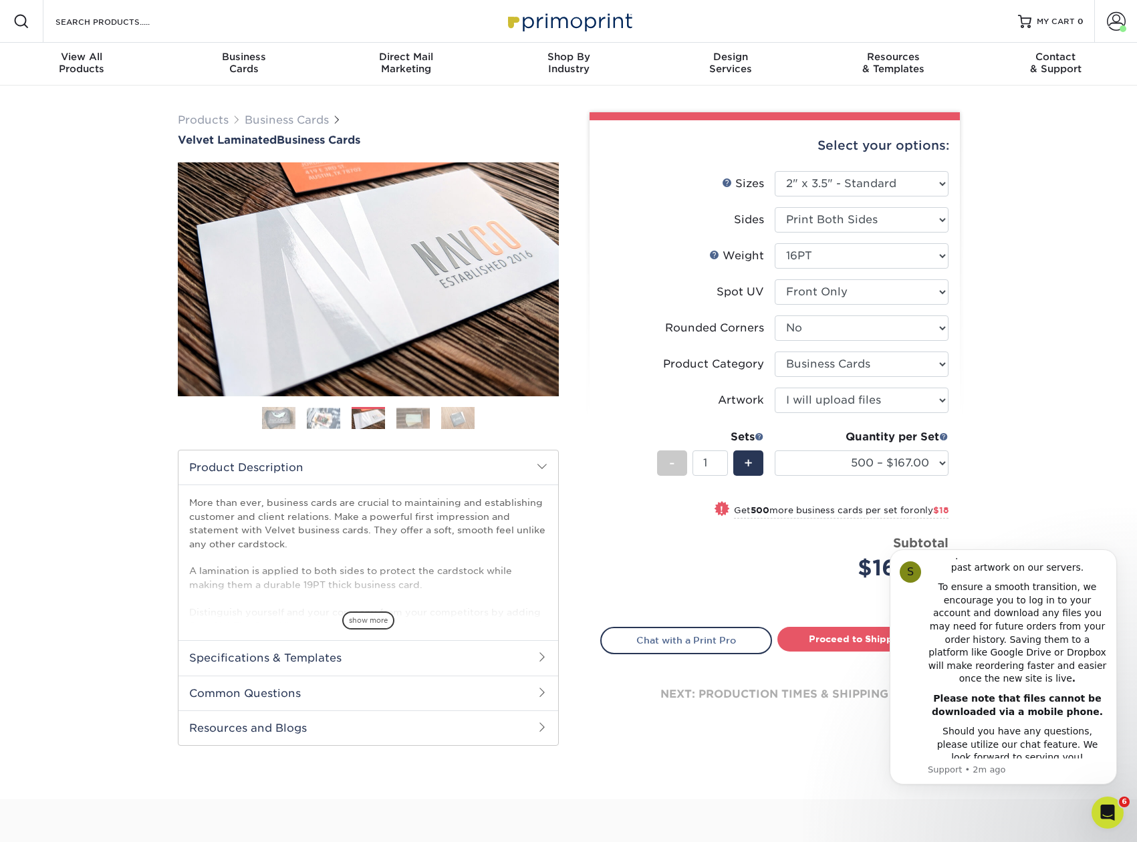
click at [1068, 370] on div "Products Business Cards Velvet Laminated Business Cards Previous Next" at bounding box center [568, 443] width 1137 height 714
click at [775, 451] on select "500 – $167.00 1000 – $185.00 2500 – $439.00 5000 – $733.00 10000 – $1307.00" at bounding box center [862, 463] width 174 height 25
click option "500 – $167.00" at bounding box center [0, 0] width 0 height 0
click at [1044, 440] on div "Products Business Cards Velvet Laminated Business Cards Previous Next" at bounding box center [568, 443] width 1137 height 714
click at [548, 274] on link "Next" at bounding box center [538, 279] width 27 height 27
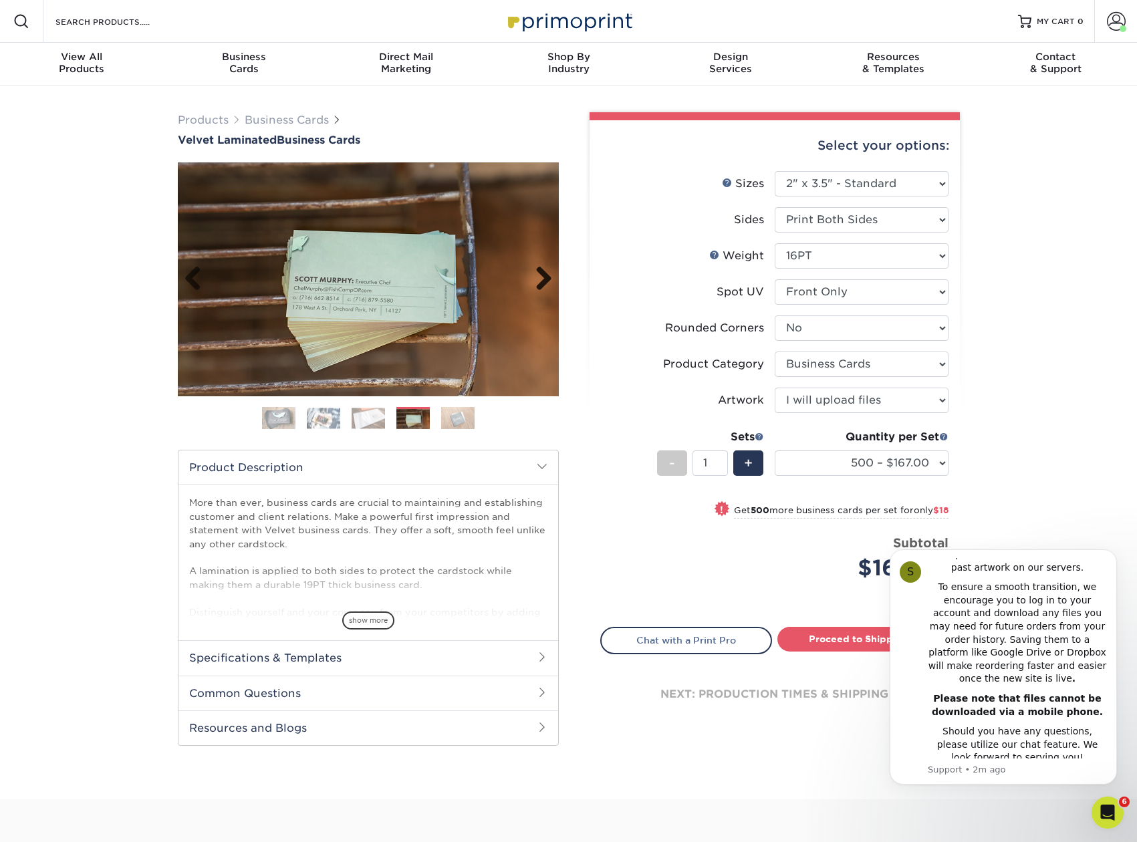
click at [547, 279] on link "Next" at bounding box center [538, 279] width 27 height 27
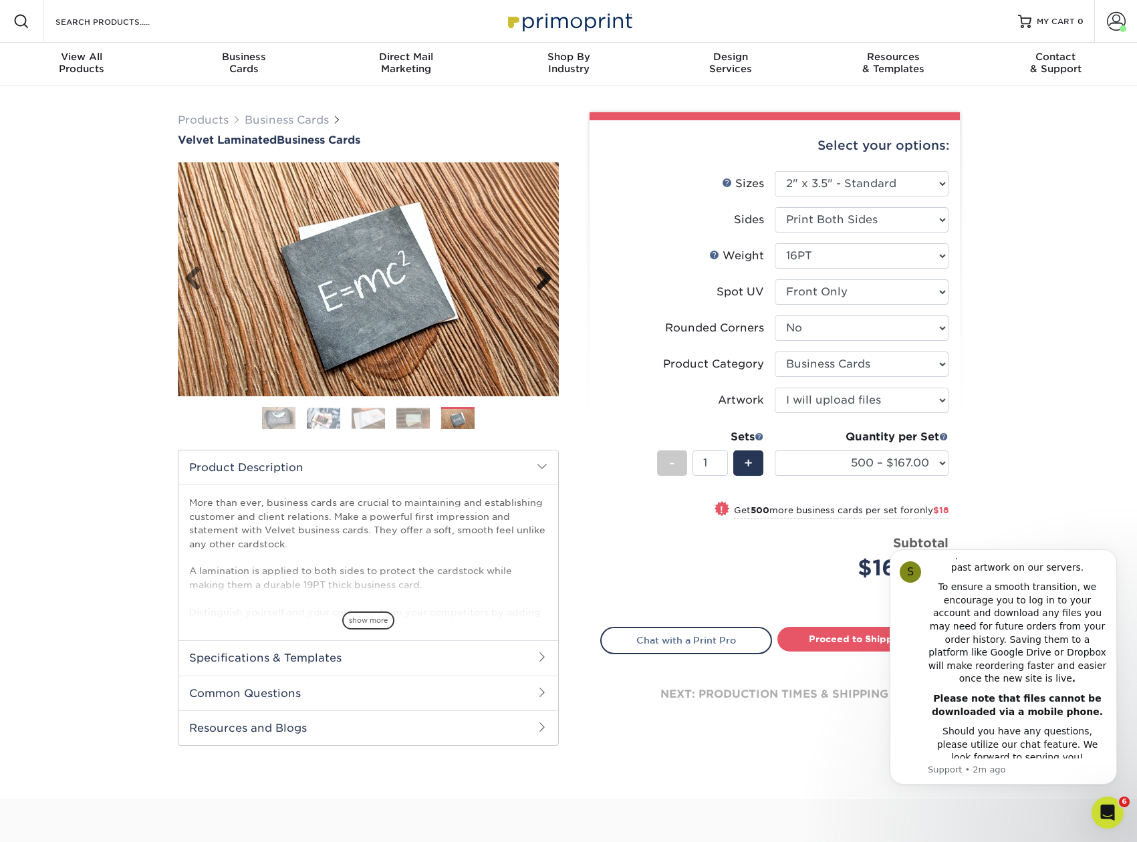
click at [546, 279] on link "Next" at bounding box center [538, 279] width 27 height 27
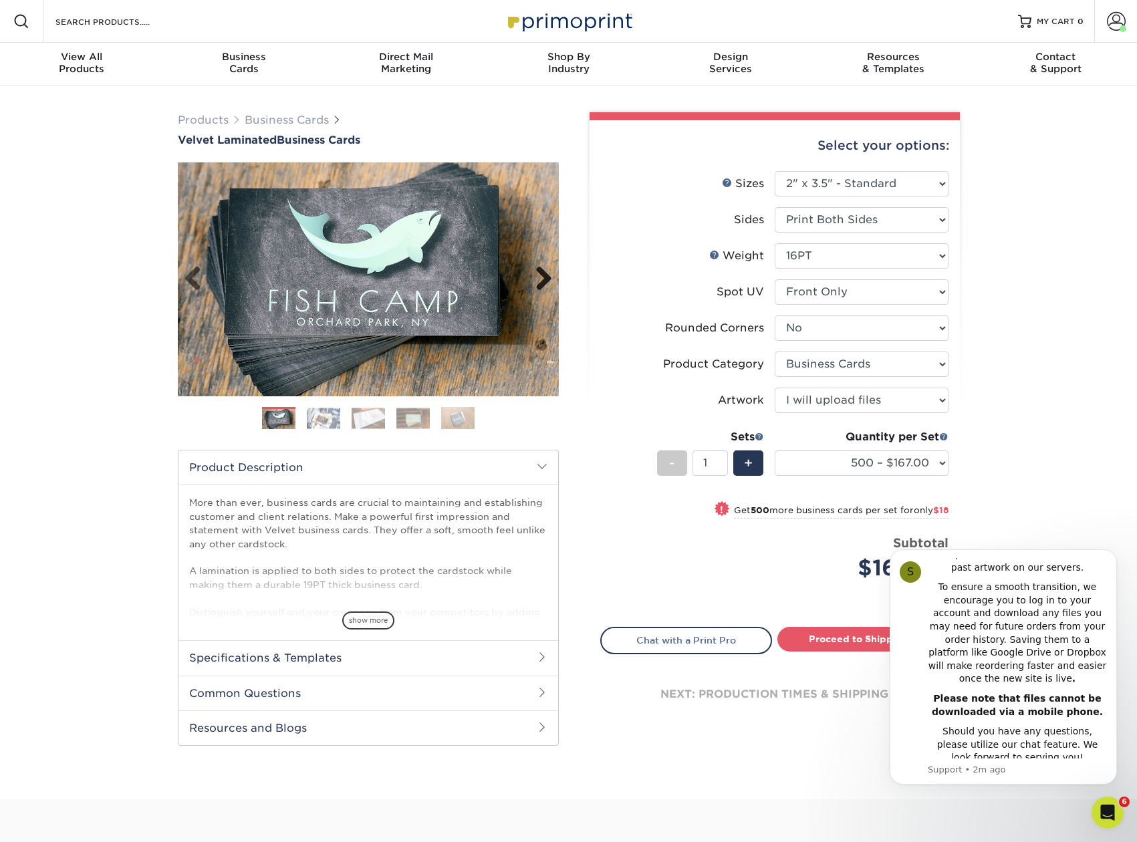
click at [546, 279] on link "Next" at bounding box center [538, 279] width 27 height 27
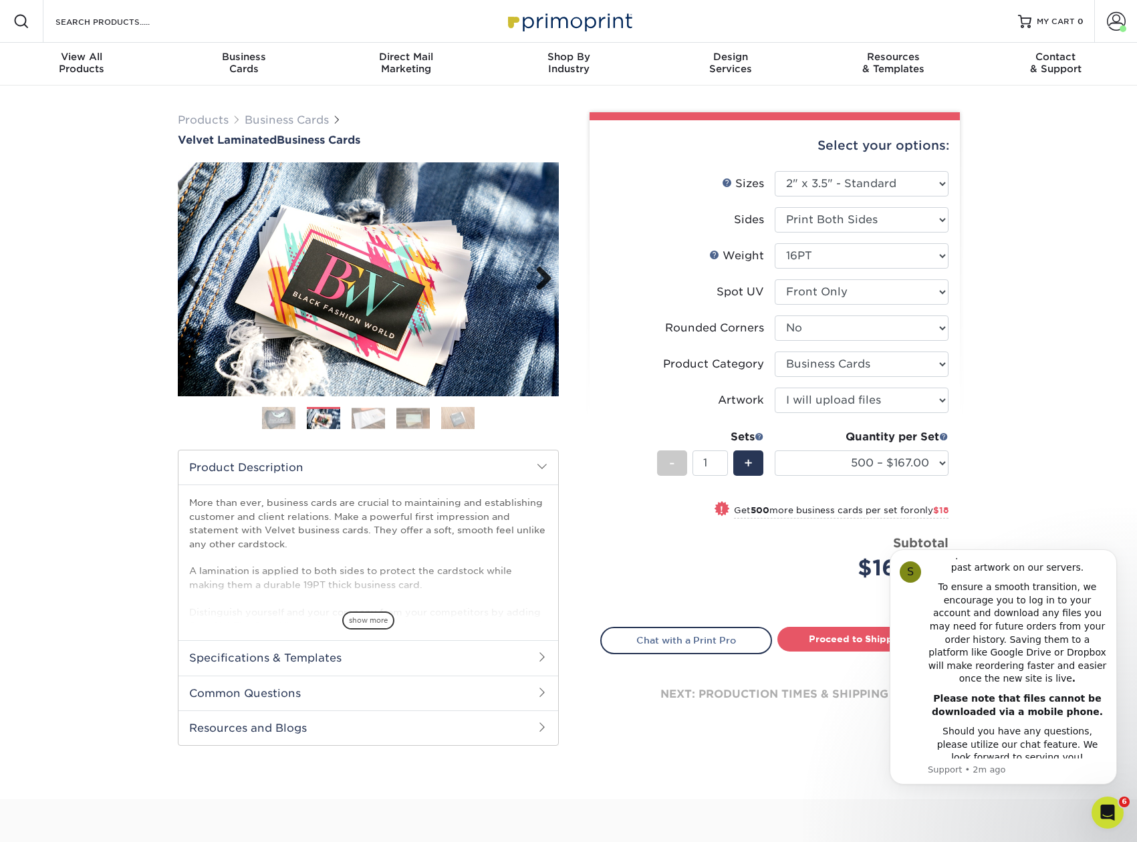
click at [546, 279] on link "Next" at bounding box center [538, 279] width 27 height 27
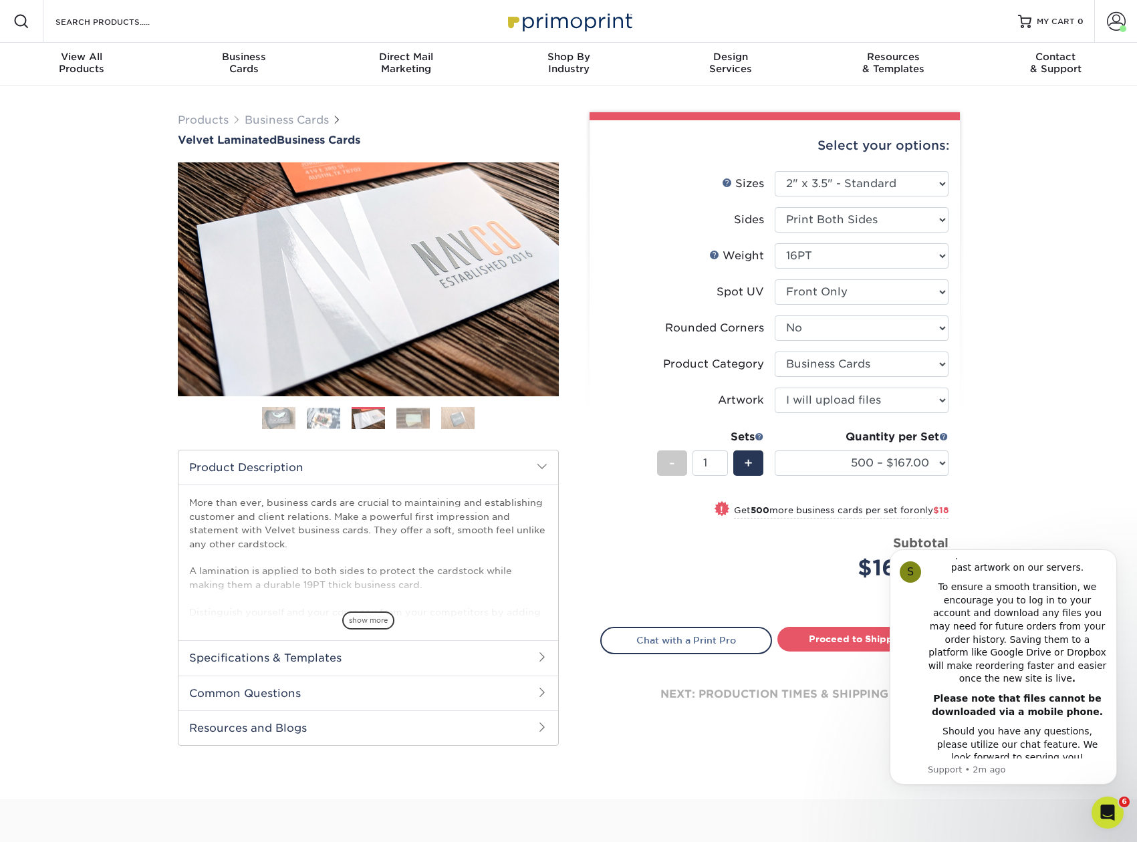
click at [402, 656] on h2 "Specifications & Templates" at bounding box center [368, 657] width 380 height 35
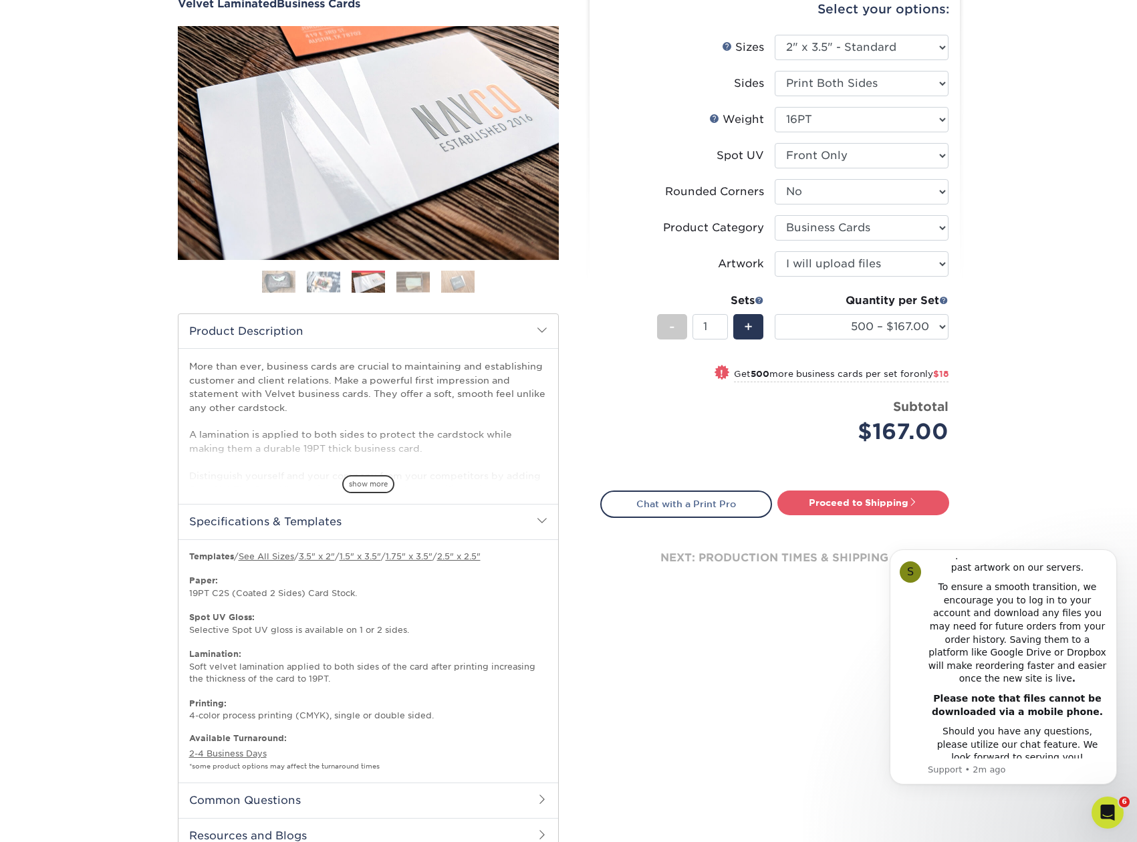
scroll to position [205, 0]
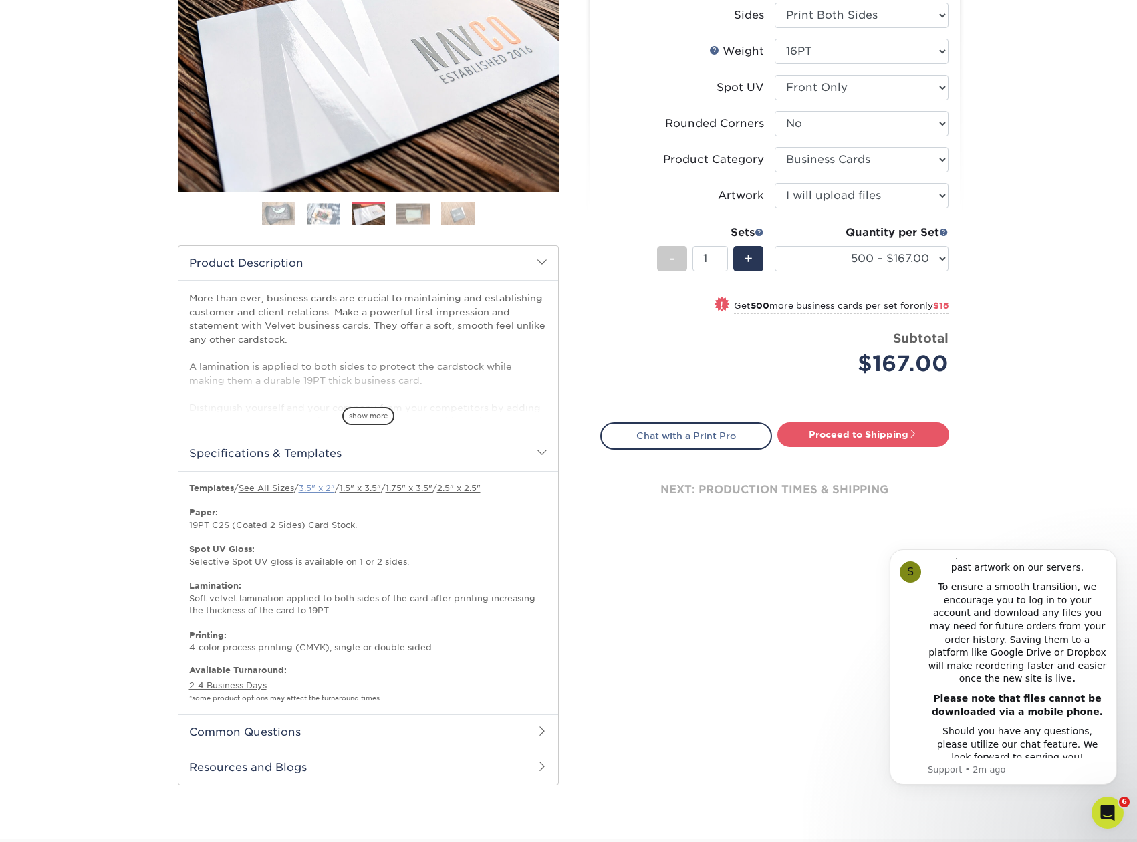
click at [327, 488] on link "3.5" x 2"" at bounding box center [317, 488] width 36 height 10
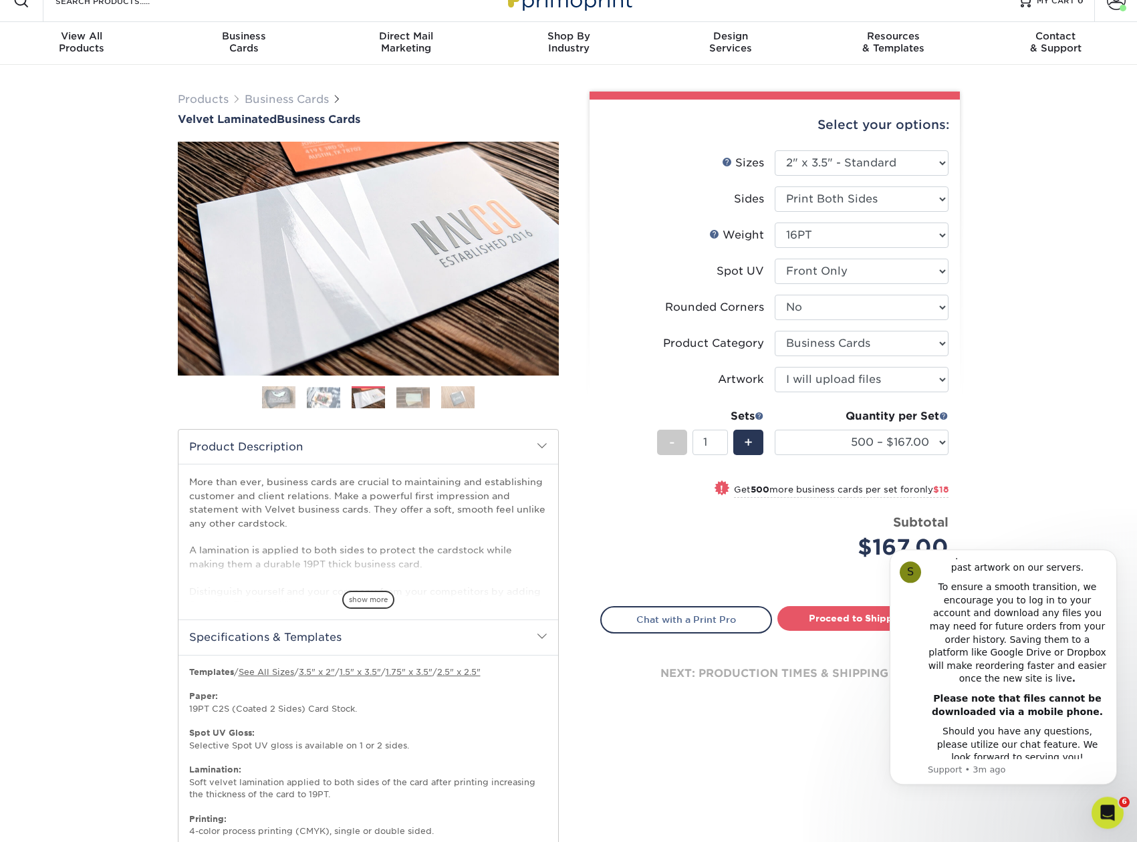
scroll to position [0, 0]
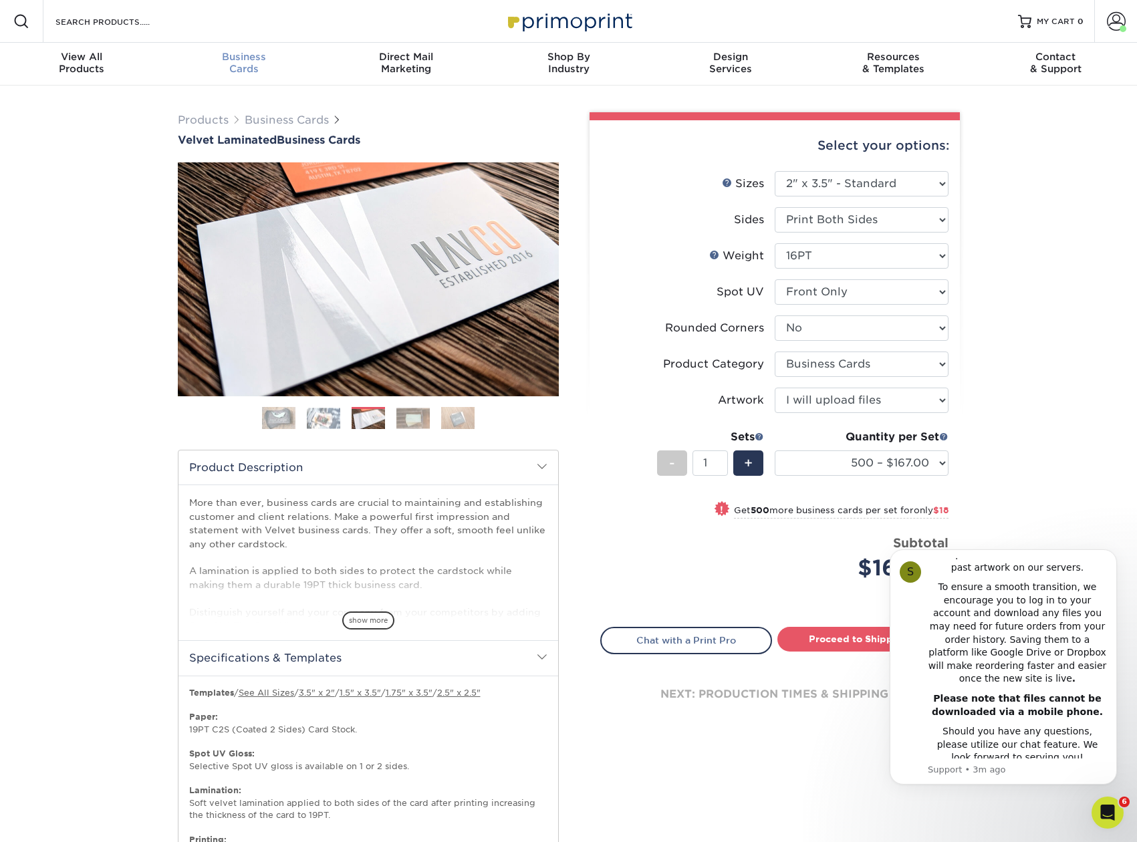
click at [240, 63] on div "Business Cards" at bounding box center [243, 63] width 162 height 24
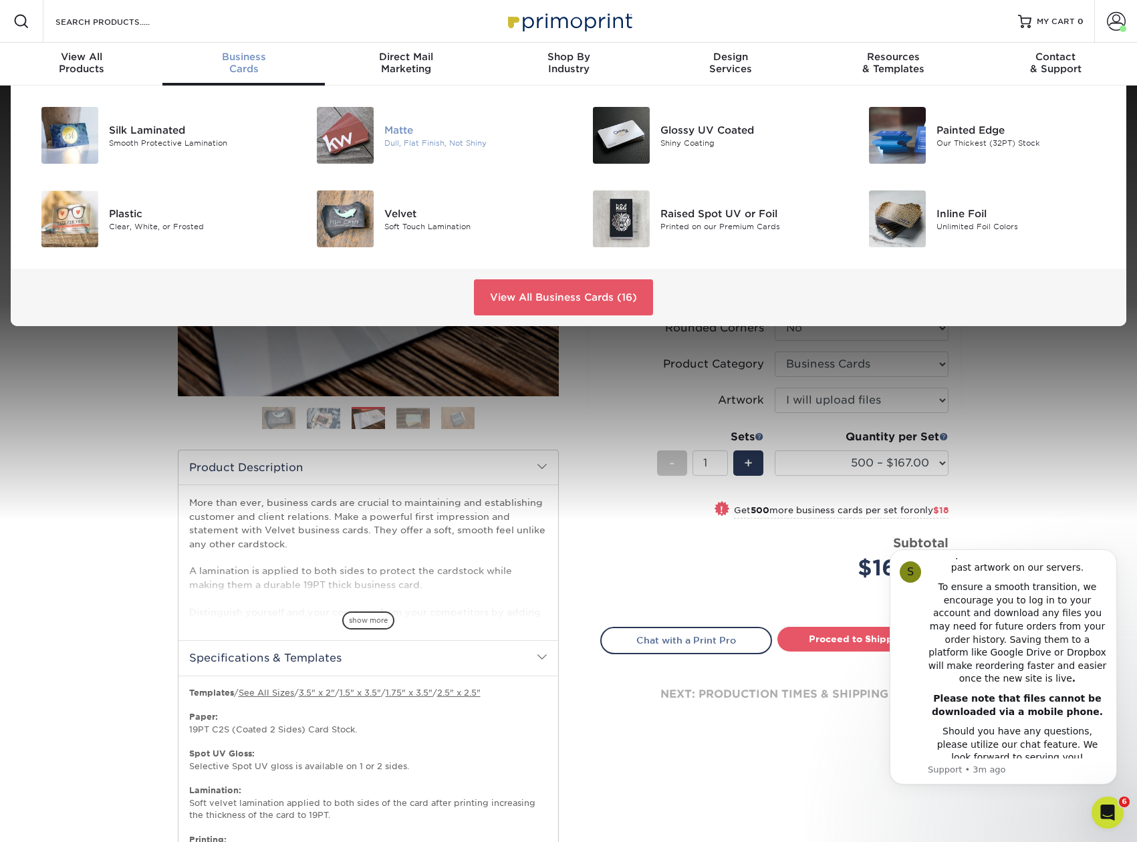
click at [333, 132] on img at bounding box center [345, 135] width 57 height 57
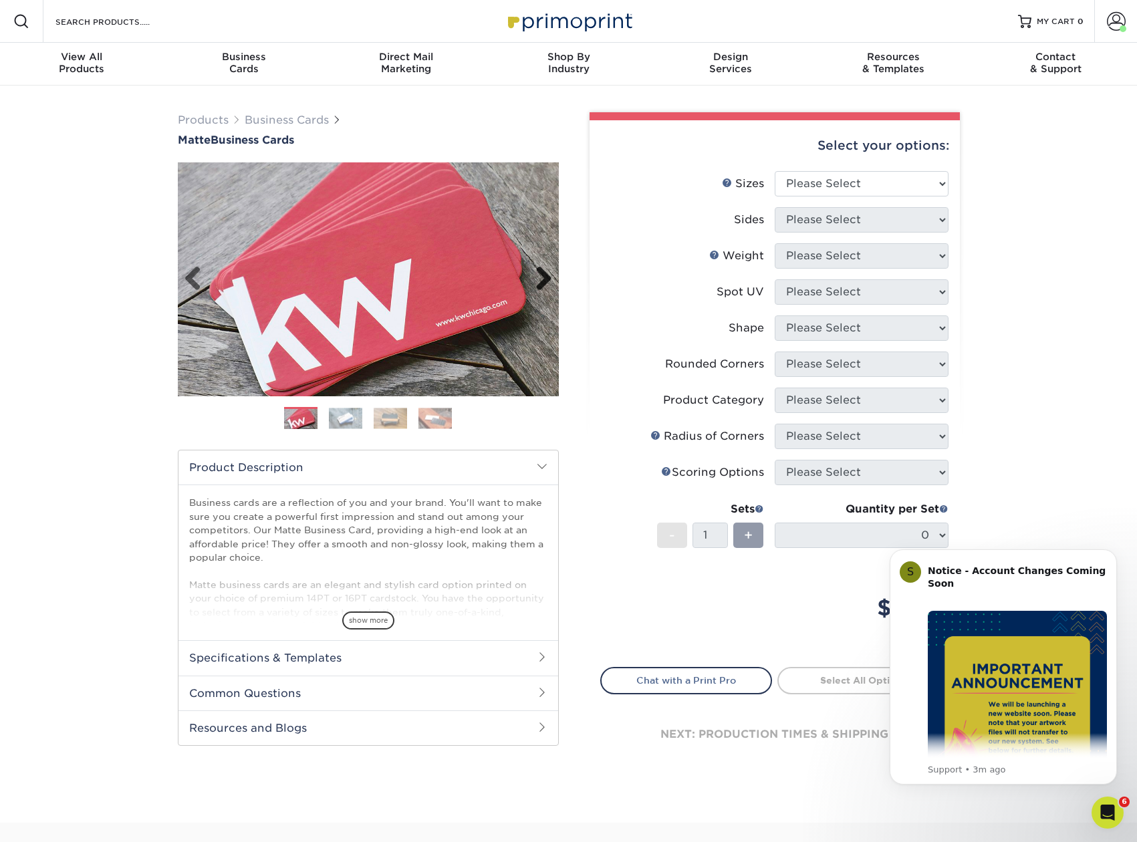
click at [539, 274] on link "Next" at bounding box center [538, 279] width 27 height 27
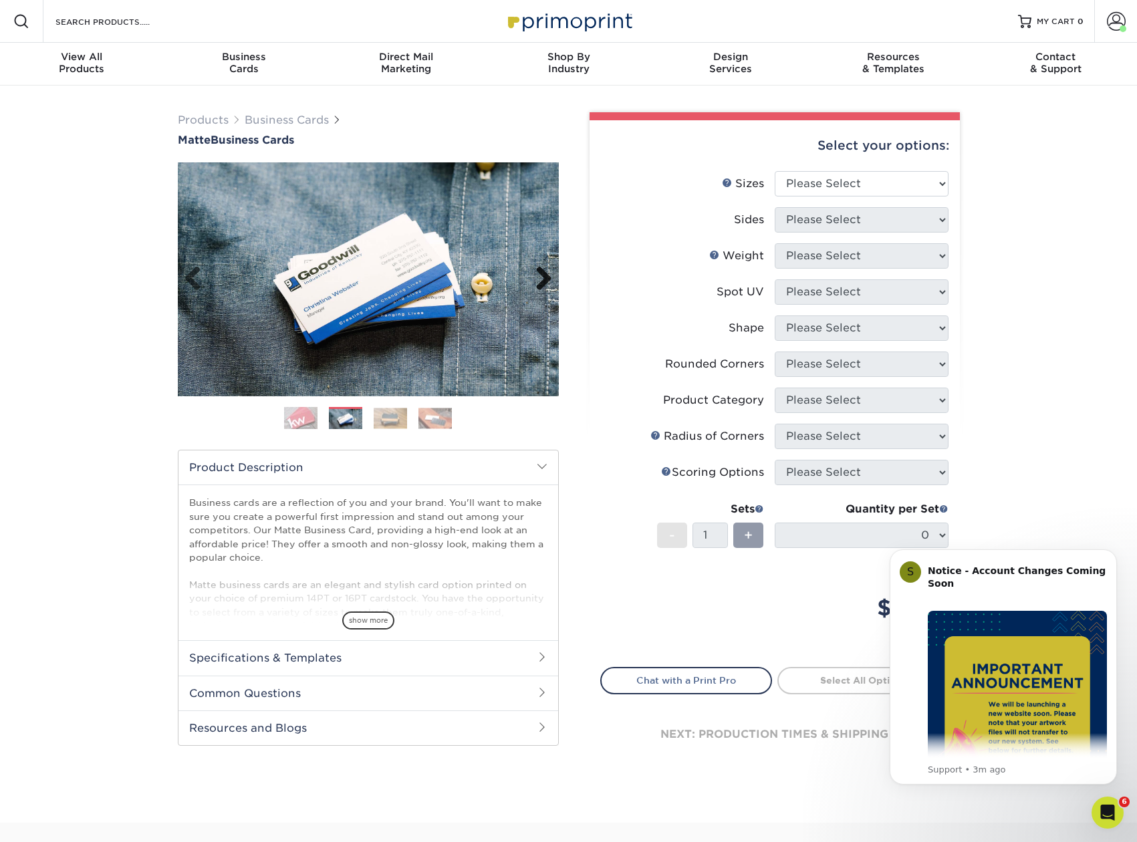
click at [542, 277] on link "Next" at bounding box center [538, 279] width 27 height 27
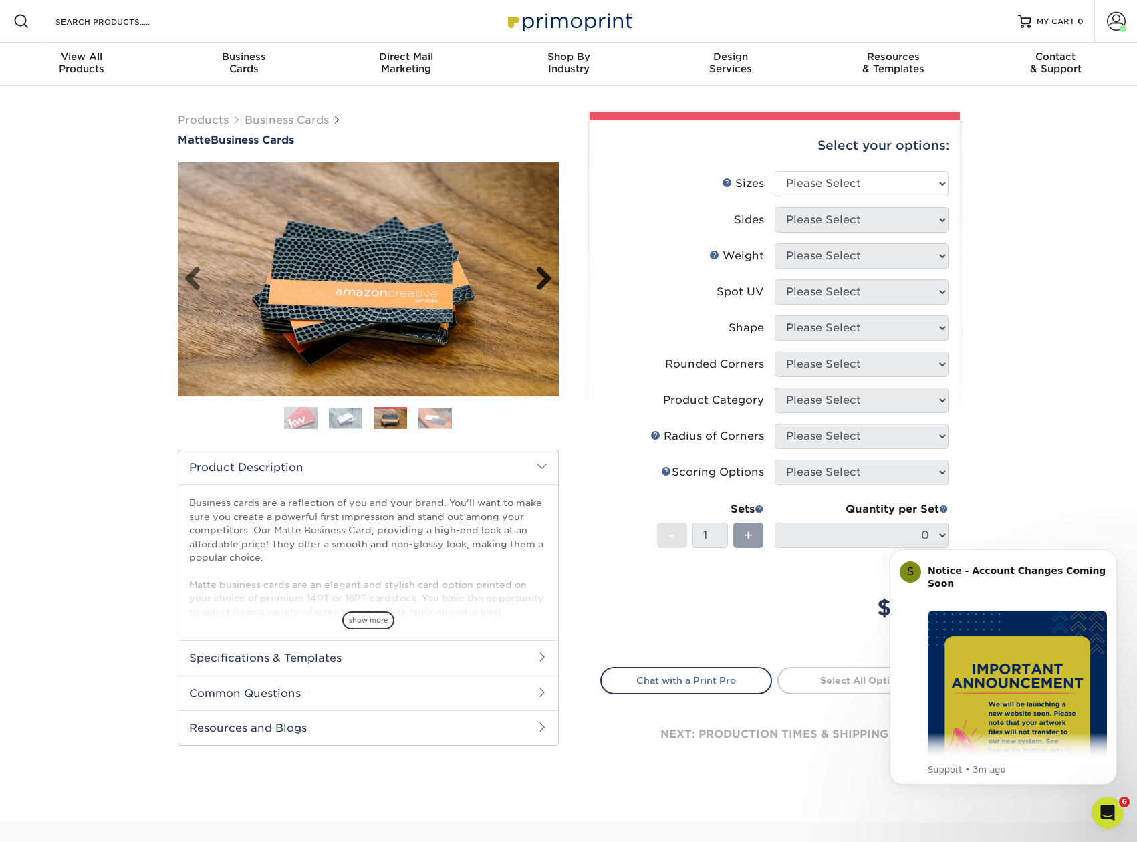
click at [542, 277] on link "Next" at bounding box center [538, 279] width 27 height 27
